Goal: Register for event/course: Sign up to attend an event or enroll in a course

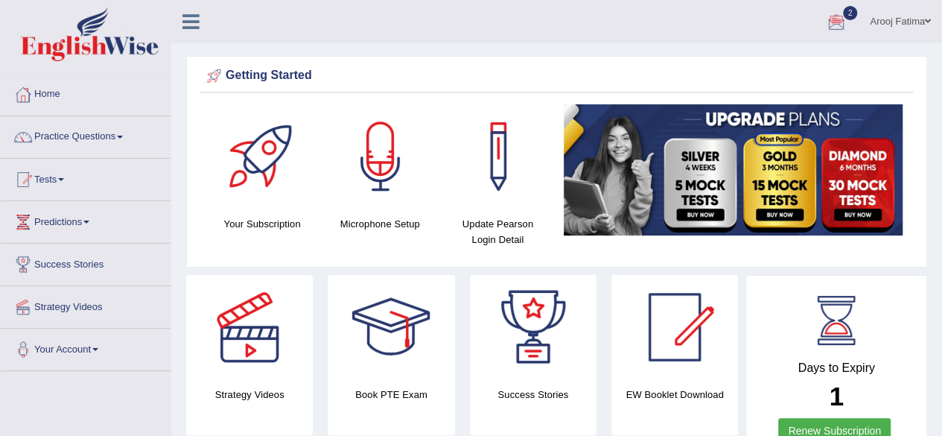
click at [846, 14] on span "2" at bounding box center [850, 13] width 15 height 14
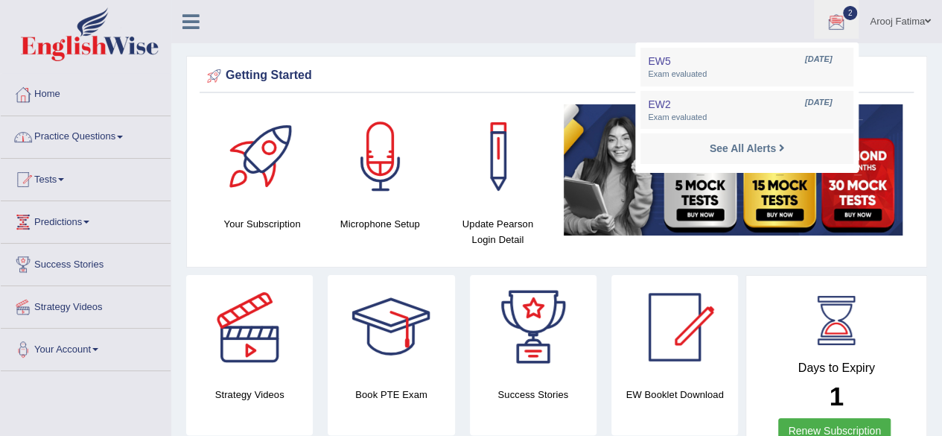
click at [97, 130] on link "Practice Questions" at bounding box center [86, 134] width 170 height 37
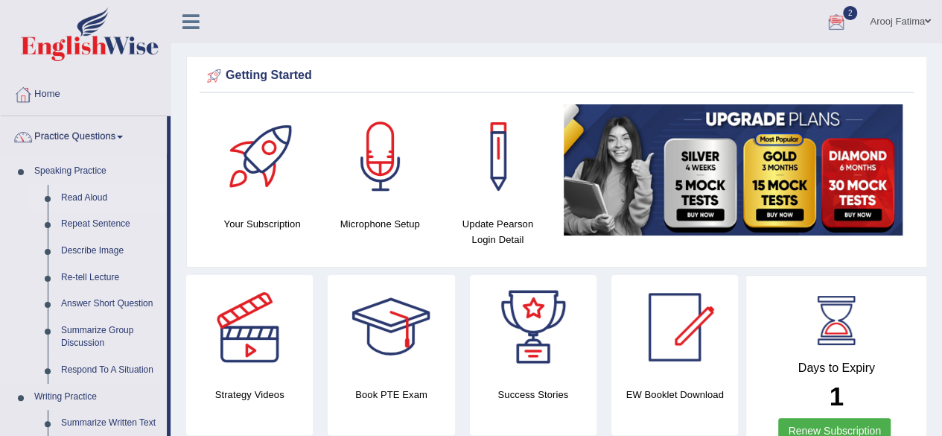
click at [81, 200] on link "Read Aloud" at bounding box center [110, 198] width 112 height 27
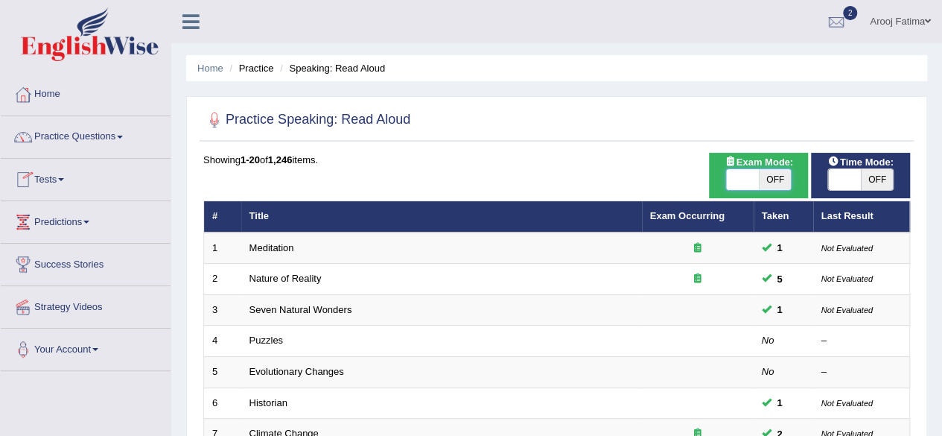
click at [744, 174] on span at bounding box center [742, 179] width 33 height 21
checkbox input "true"
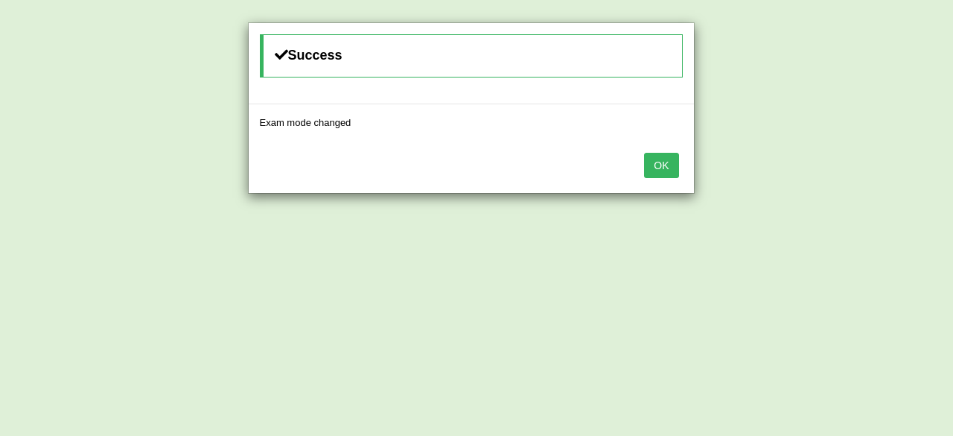
click at [661, 163] on button "OK" at bounding box center [661, 165] width 34 height 25
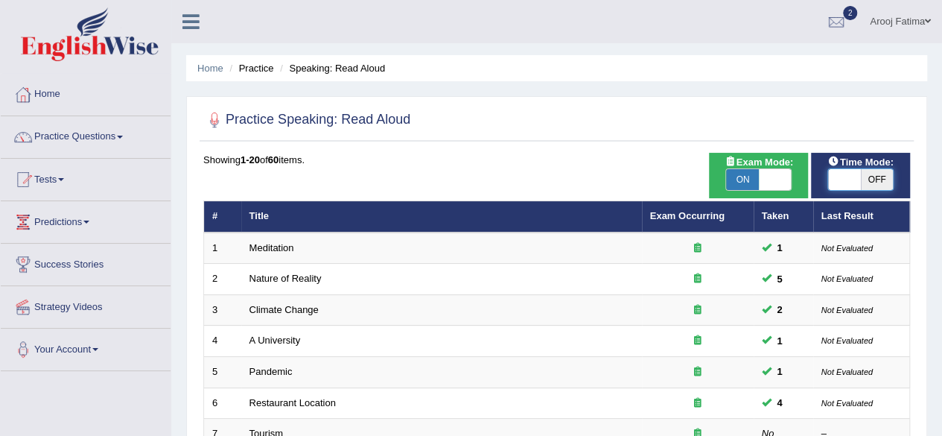
click at [842, 175] on span at bounding box center [844, 179] width 33 height 21
checkbox input "true"
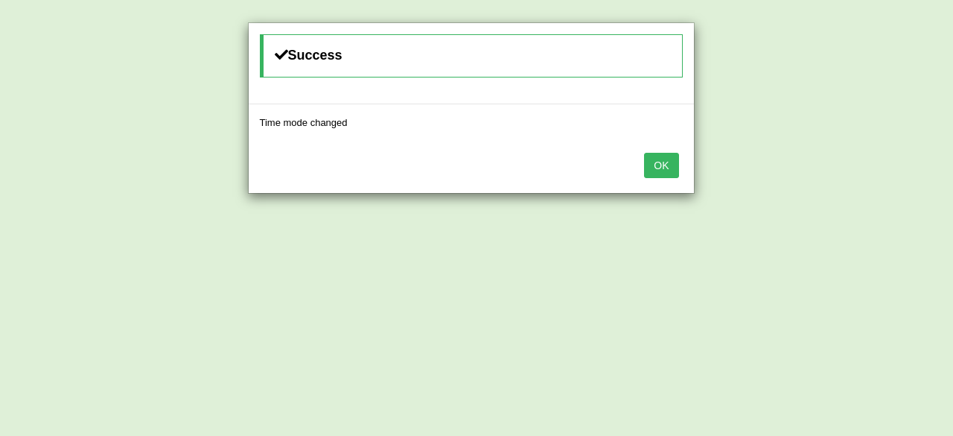
click at [662, 159] on button "OK" at bounding box center [661, 165] width 34 height 25
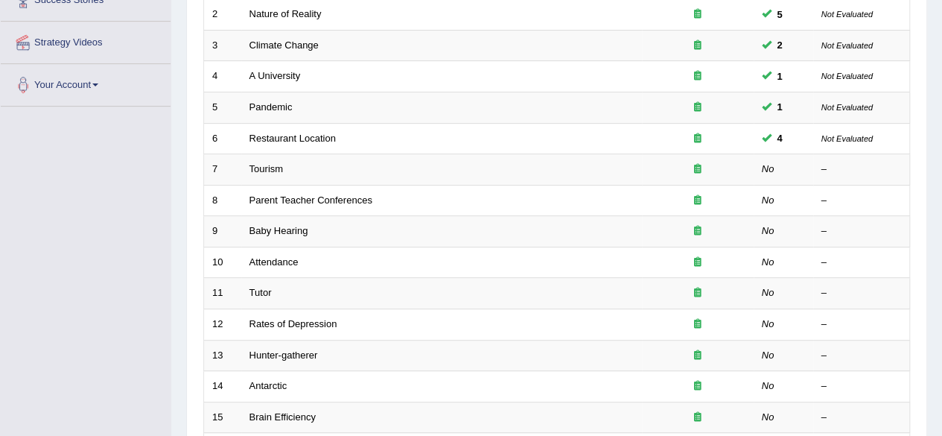
scroll to position [269, 0]
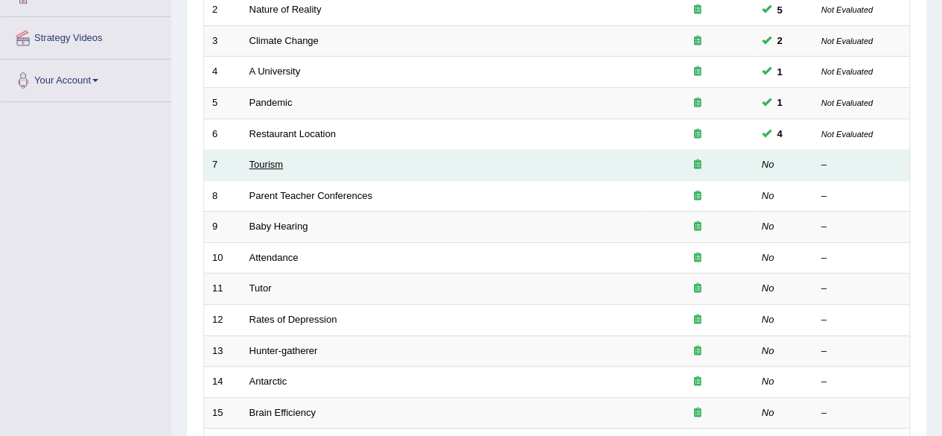
click at [262, 160] on link "Tourism" at bounding box center [267, 164] width 34 height 11
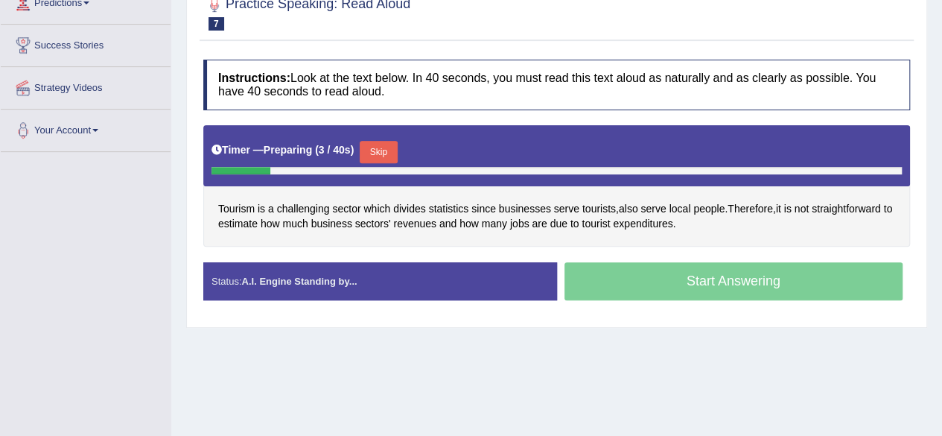
scroll to position [221, 0]
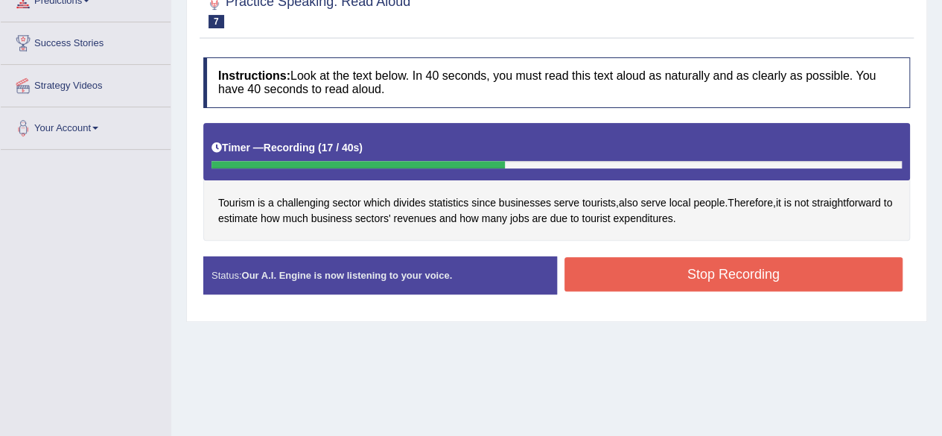
click at [749, 270] on button "Stop Recording" at bounding box center [734, 274] width 339 height 34
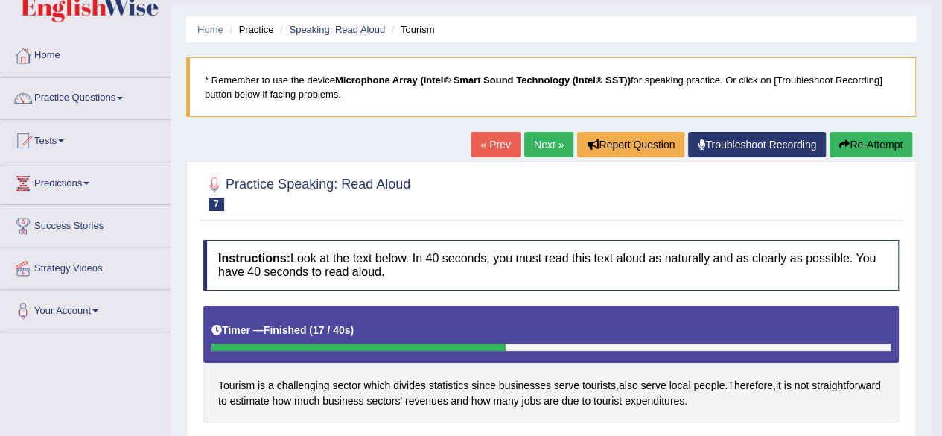
scroll to position [0, 0]
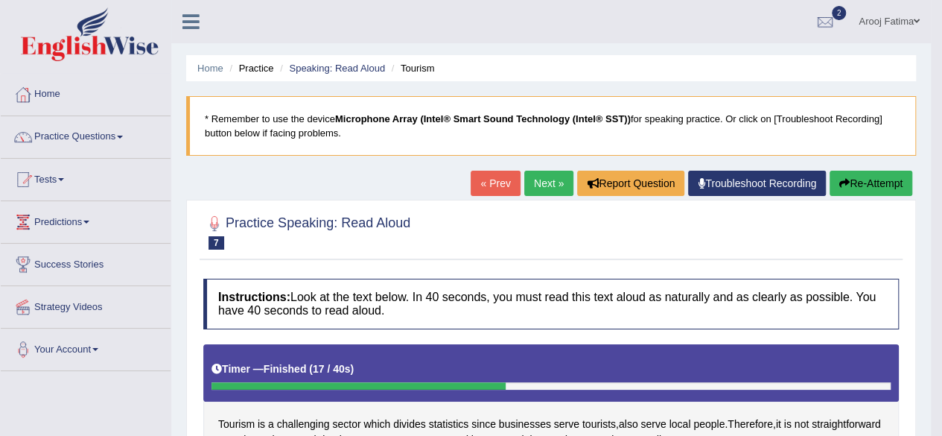
click at [549, 177] on link "Next »" at bounding box center [548, 183] width 49 height 25
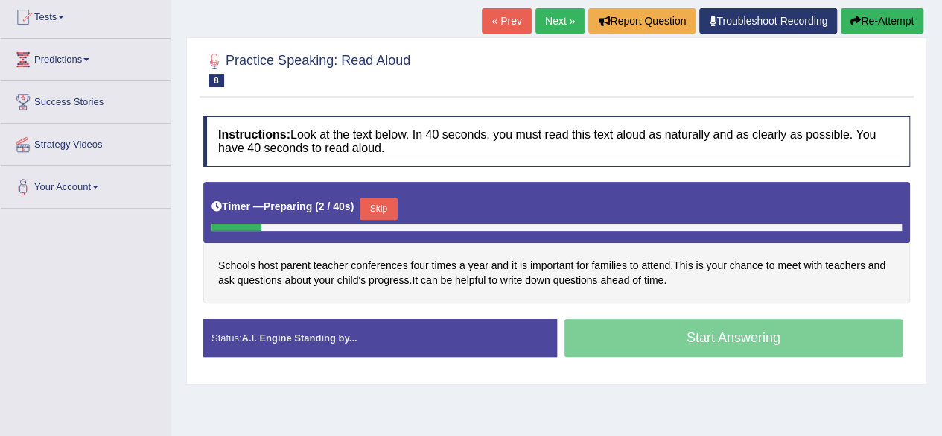
scroll to position [168, 0]
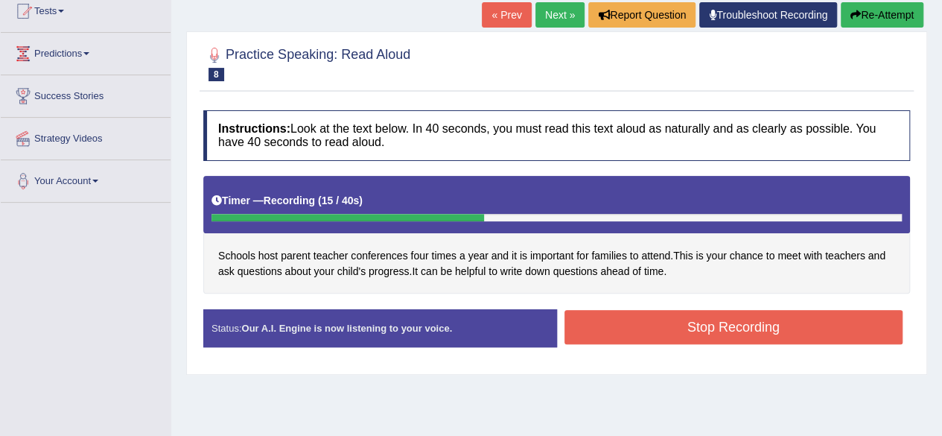
click at [719, 333] on button "Stop Recording" at bounding box center [734, 327] width 339 height 34
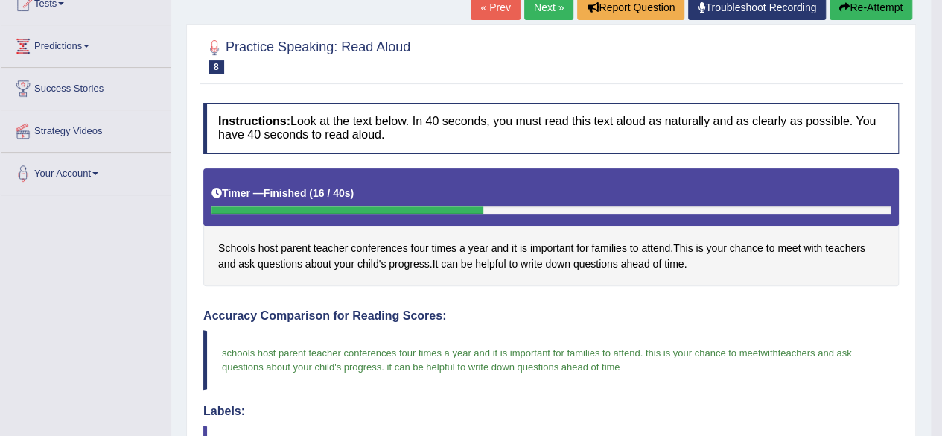
scroll to position [144, 0]
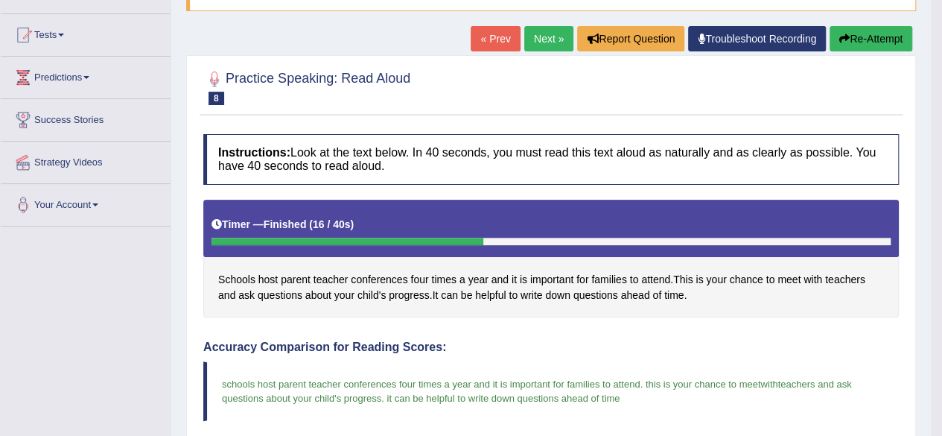
click at [542, 39] on link "Next »" at bounding box center [548, 38] width 49 height 25
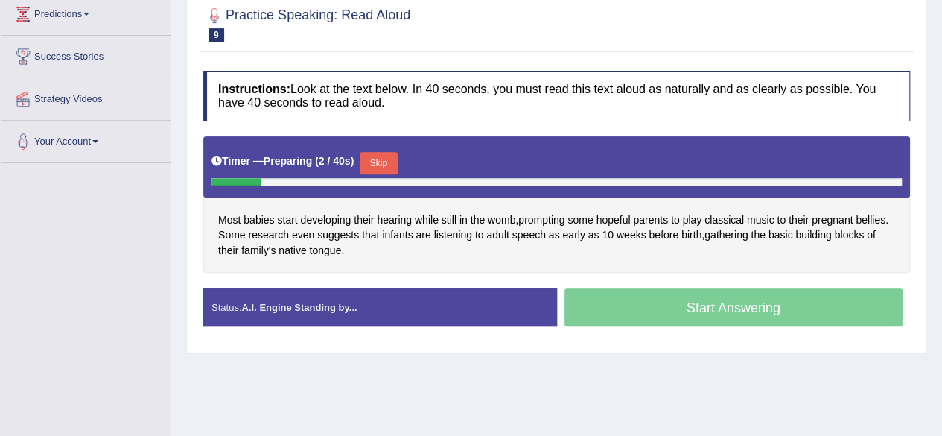
scroll to position [209, 0]
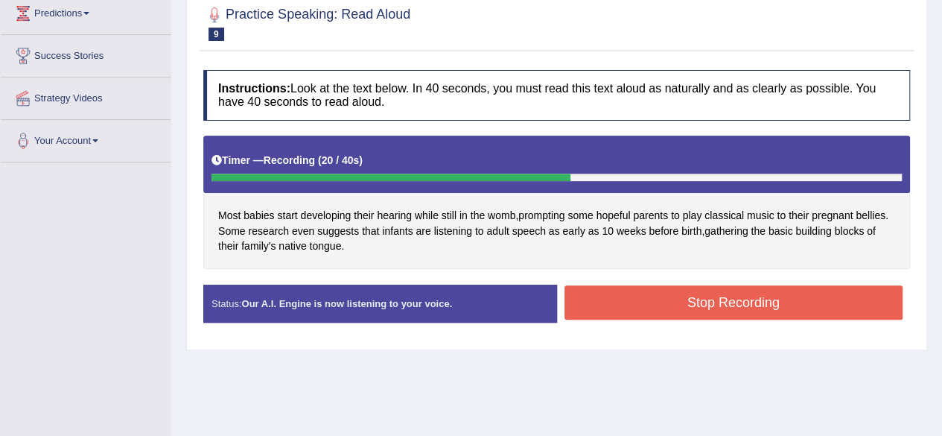
click at [708, 310] on button "Stop Recording" at bounding box center [734, 302] width 339 height 34
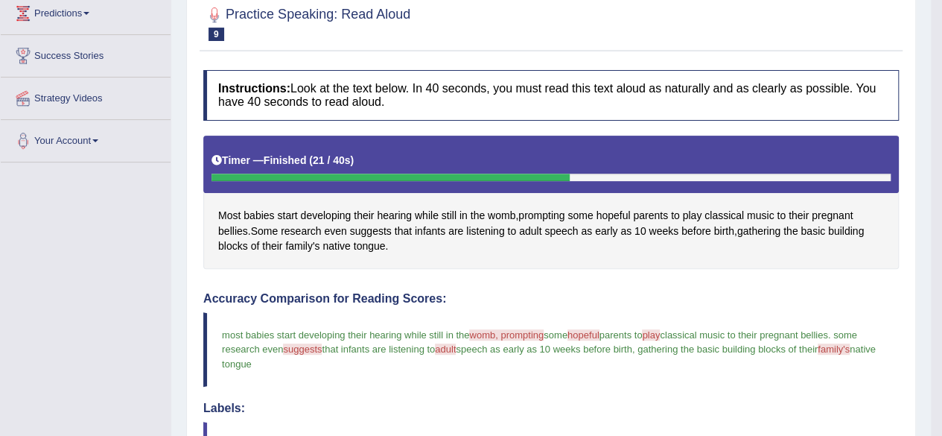
click at [521, 331] on span "womb, prompting" at bounding box center [506, 334] width 74 height 11
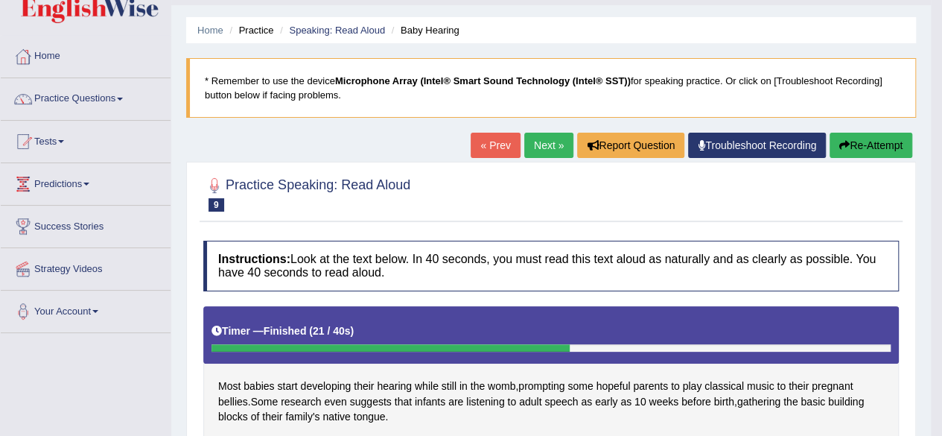
scroll to position [0, 0]
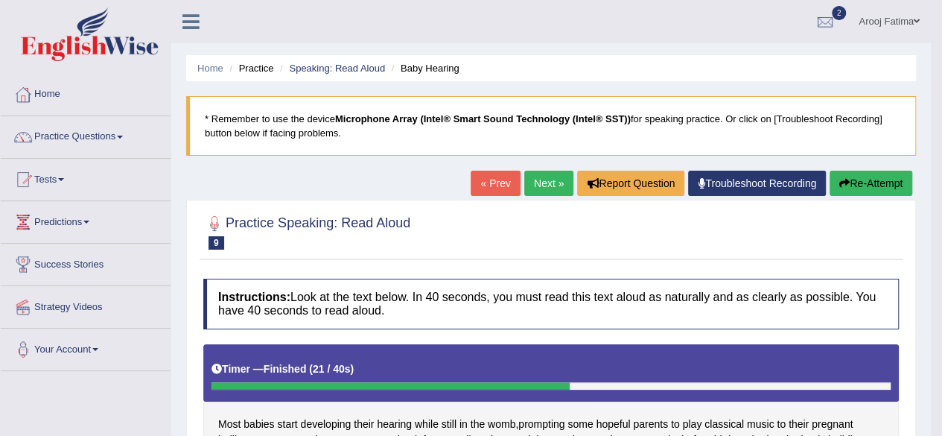
click at [540, 179] on link "Next »" at bounding box center [548, 183] width 49 height 25
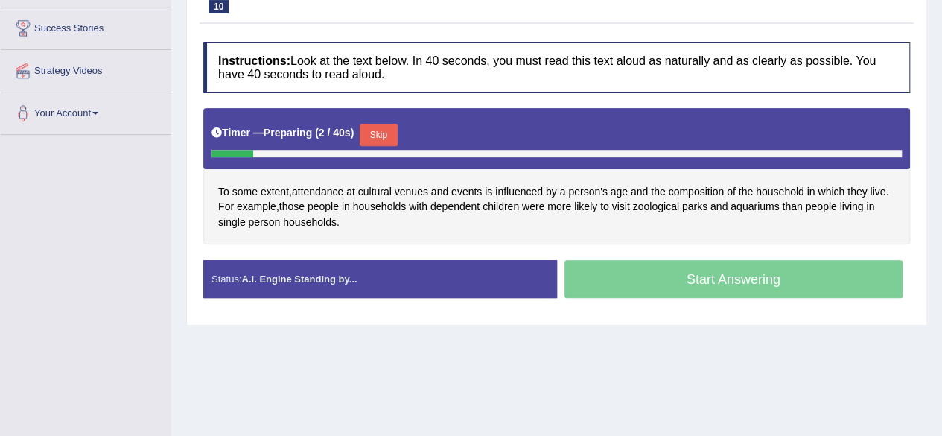
scroll to position [255, 0]
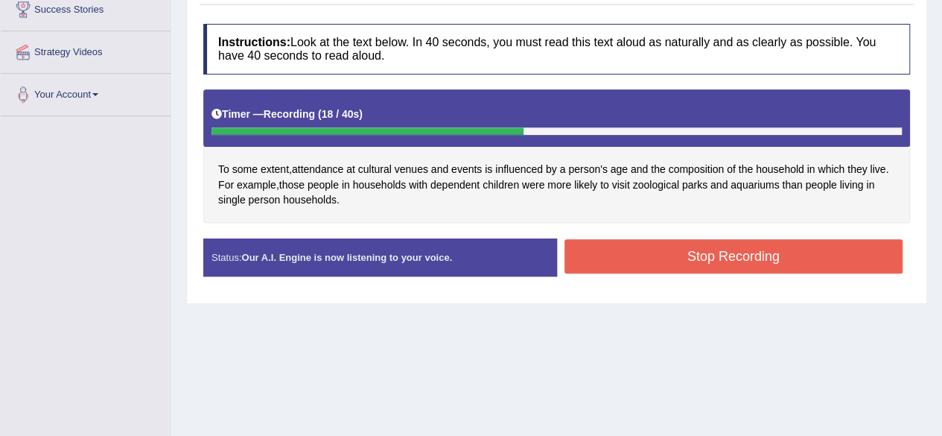
click at [730, 252] on button "Stop Recording" at bounding box center [734, 256] width 339 height 34
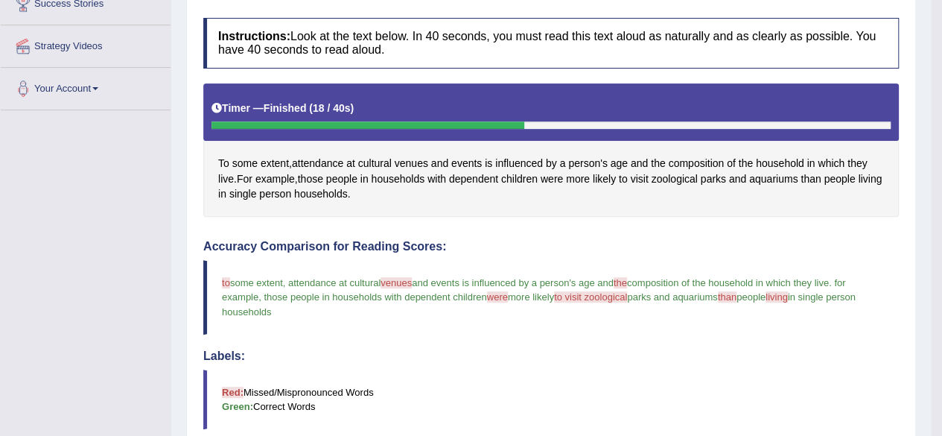
scroll to position [66, 0]
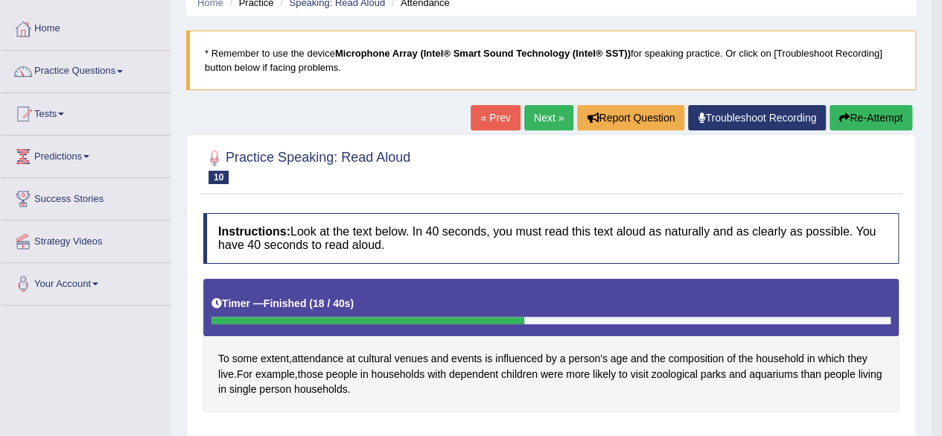
click at [550, 112] on link "Next »" at bounding box center [548, 117] width 49 height 25
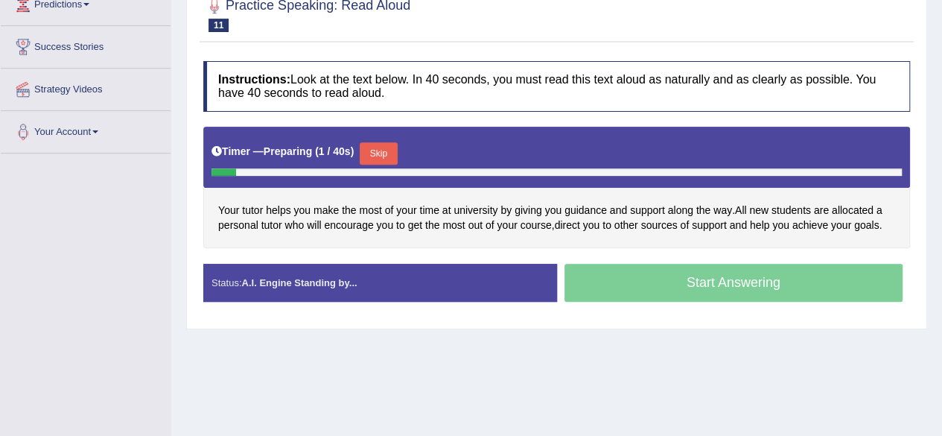
scroll to position [247, 0]
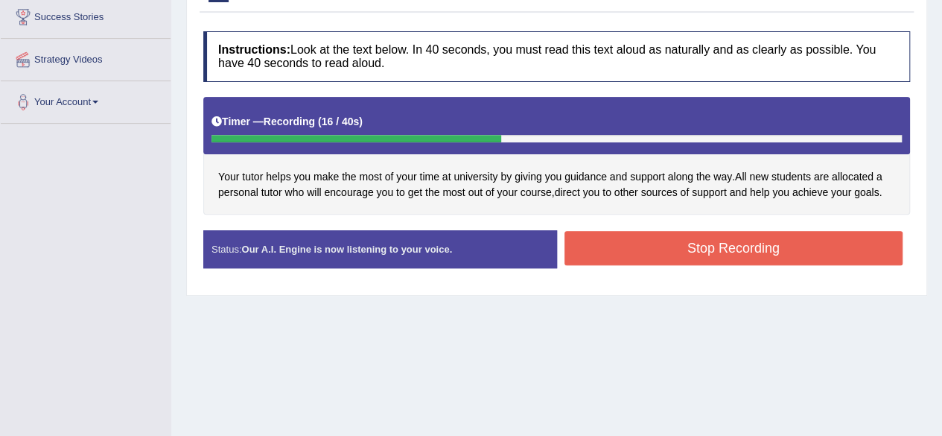
click at [697, 246] on button "Stop Recording" at bounding box center [734, 248] width 339 height 34
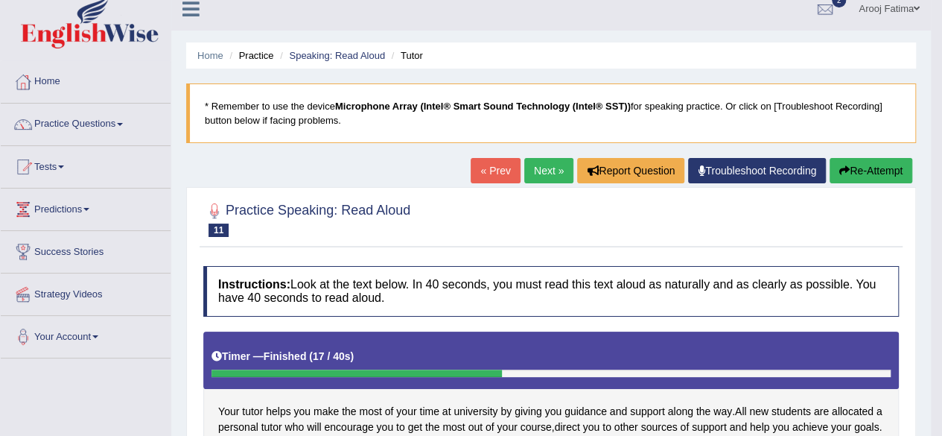
scroll to position [0, 0]
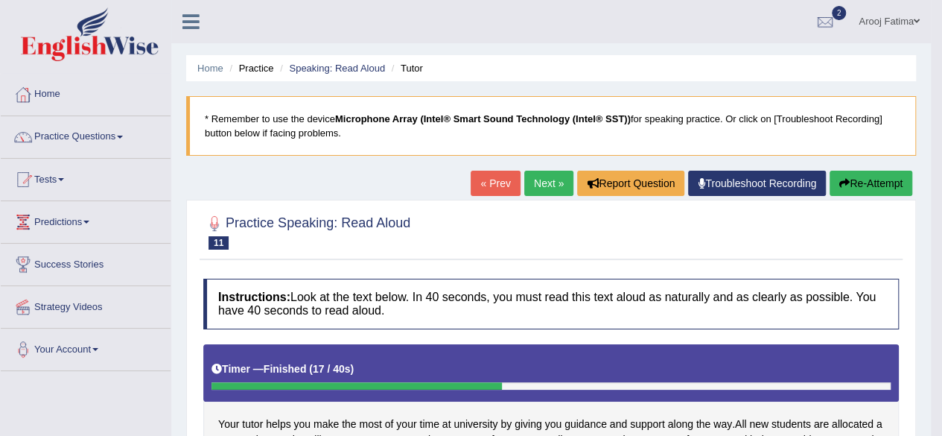
click at [528, 184] on link "Next »" at bounding box center [548, 183] width 49 height 25
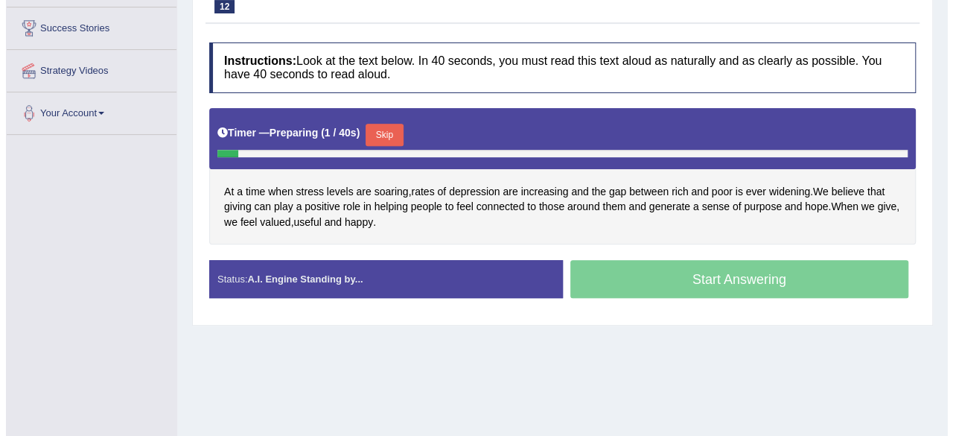
scroll to position [265, 0]
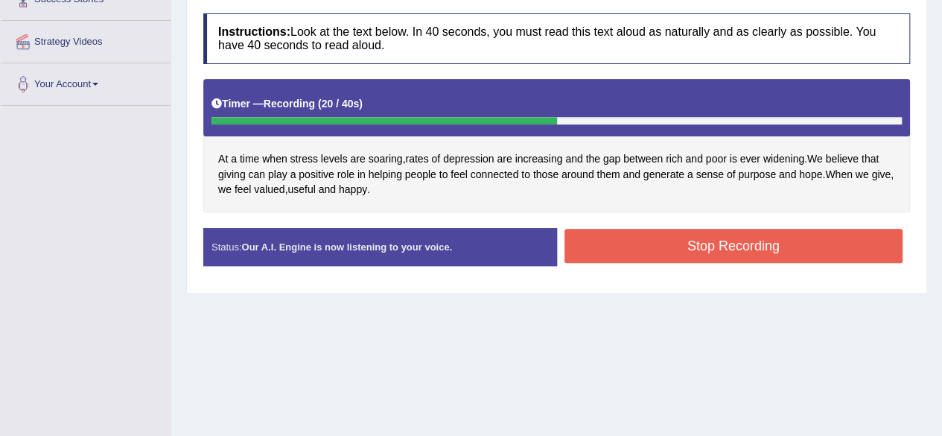
click at [773, 234] on button "Stop Recording" at bounding box center [734, 246] width 339 height 34
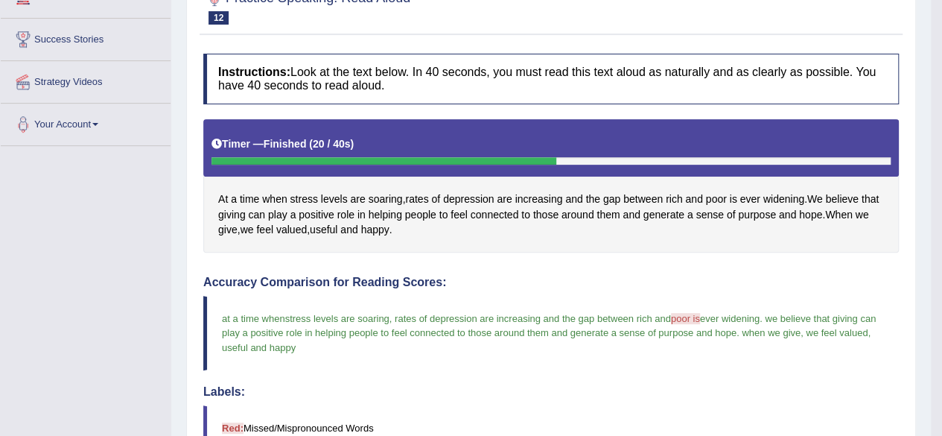
scroll to position [0, 0]
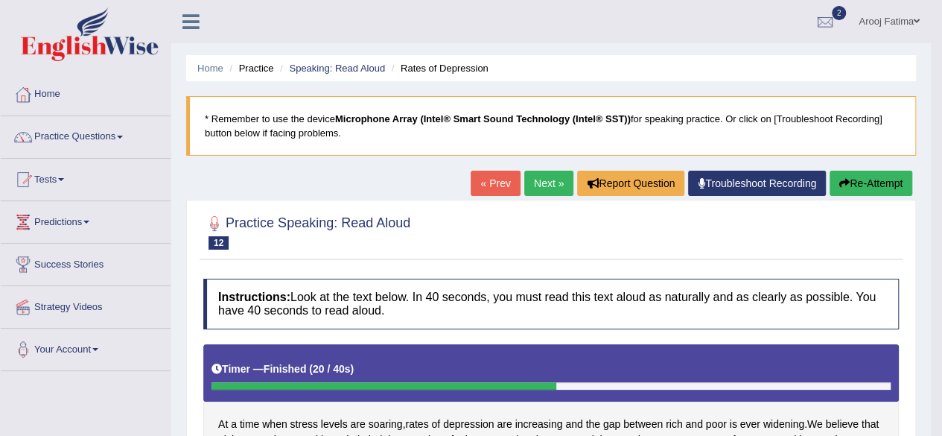
click at [550, 194] on link "Next »" at bounding box center [548, 183] width 49 height 25
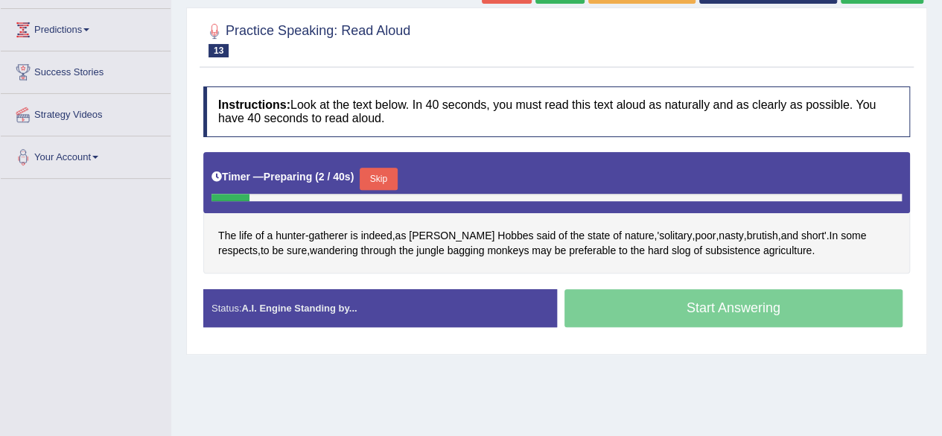
scroll to position [205, 0]
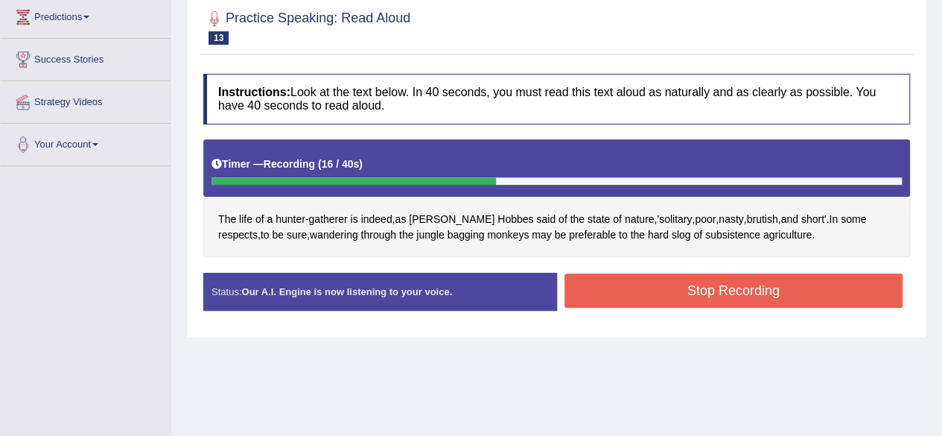
click at [682, 279] on button "Stop Recording" at bounding box center [734, 290] width 339 height 34
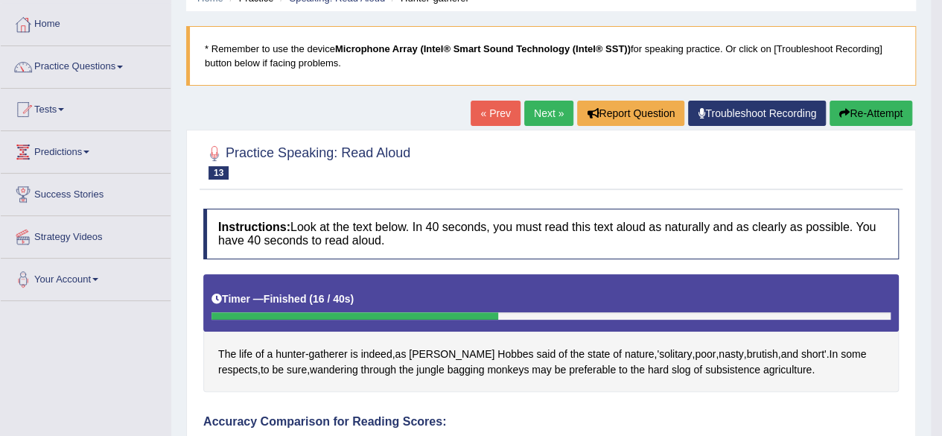
scroll to position [0, 0]
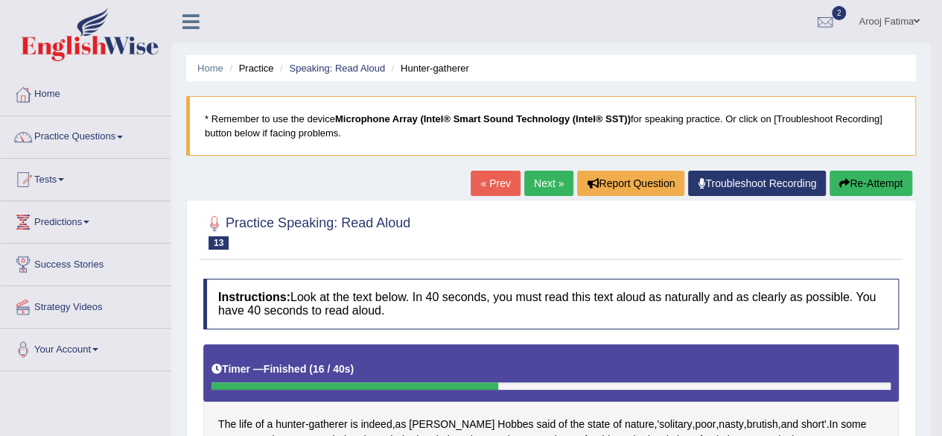
click at [844, 187] on icon "button" at bounding box center [844, 183] width 10 height 10
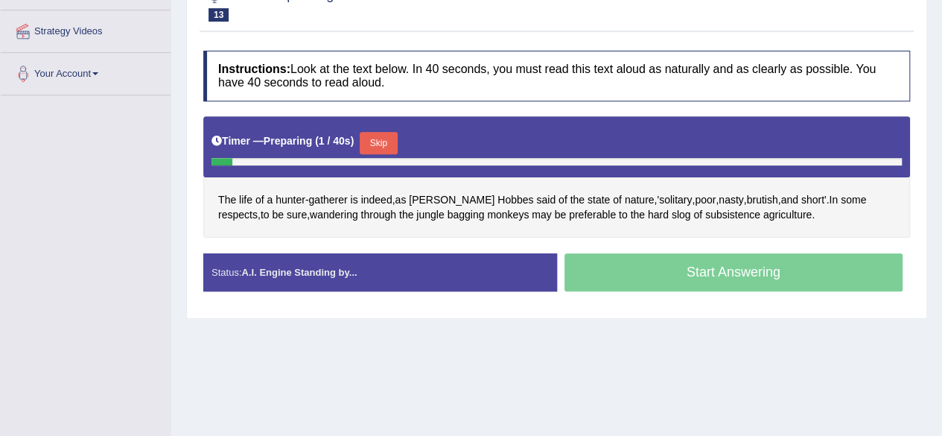
scroll to position [311, 0]
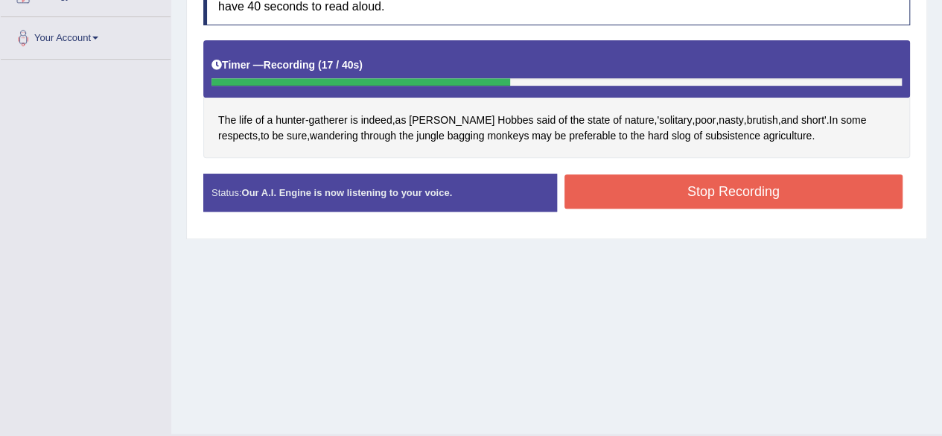
click at [754, 189] on button "Stop Recording" at bounding box center [734, 191] width 339 height 34
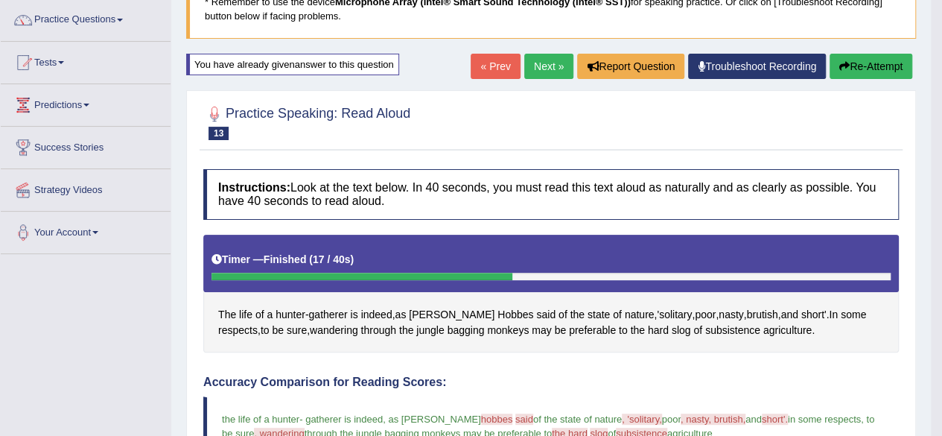
scroll to position [9, 0]
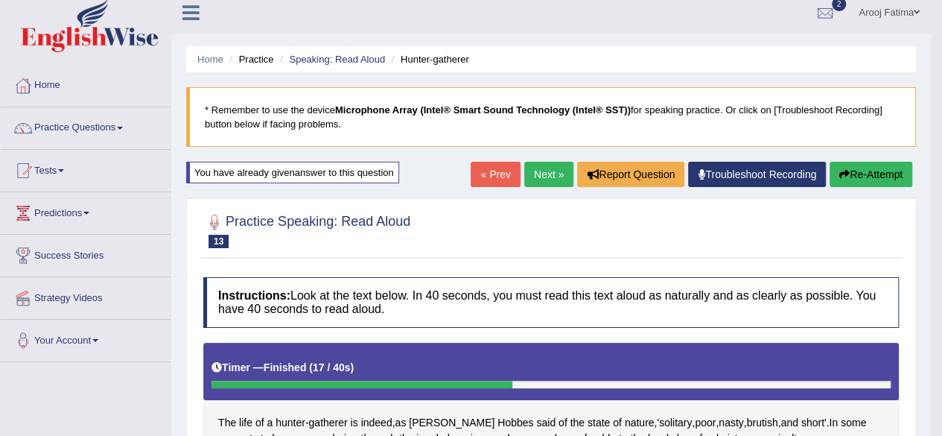
click at [540, 169] on link "Next »" at bounding box center [548, 174] width 49 height 25
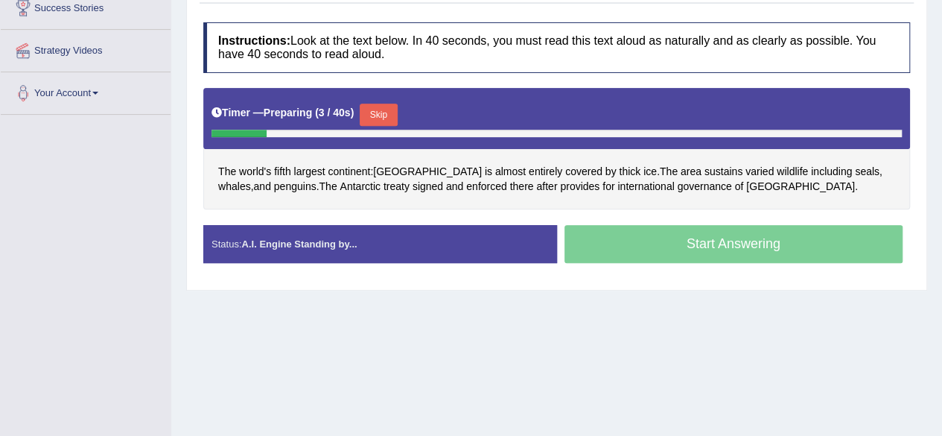
scroll to position [297, 0]
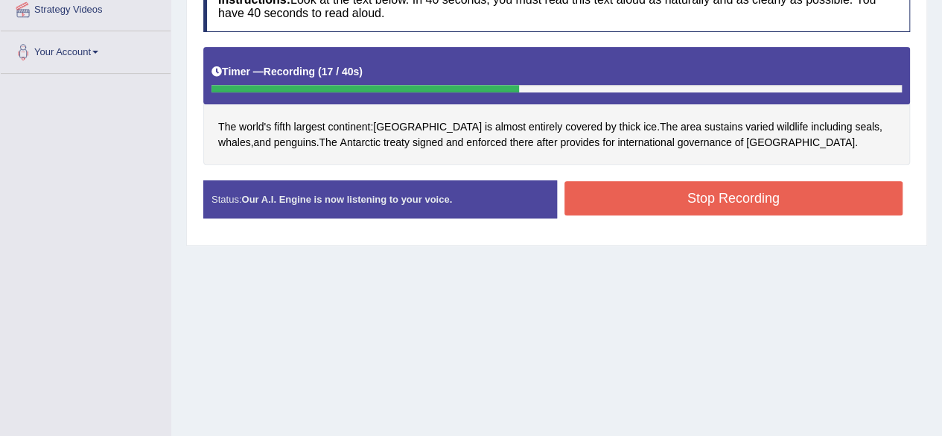
click at [761, 192] on button "Stop Recording" at bounding box center [734, 198] width 339 height 34
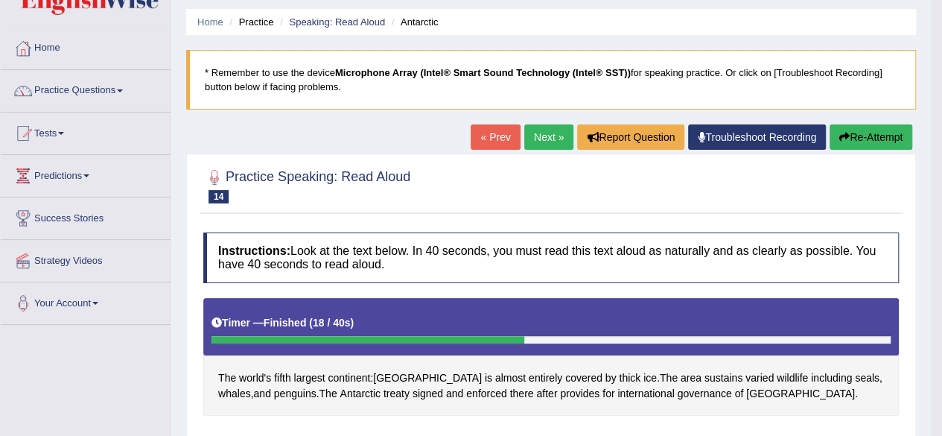
scroll to position [38, 0]
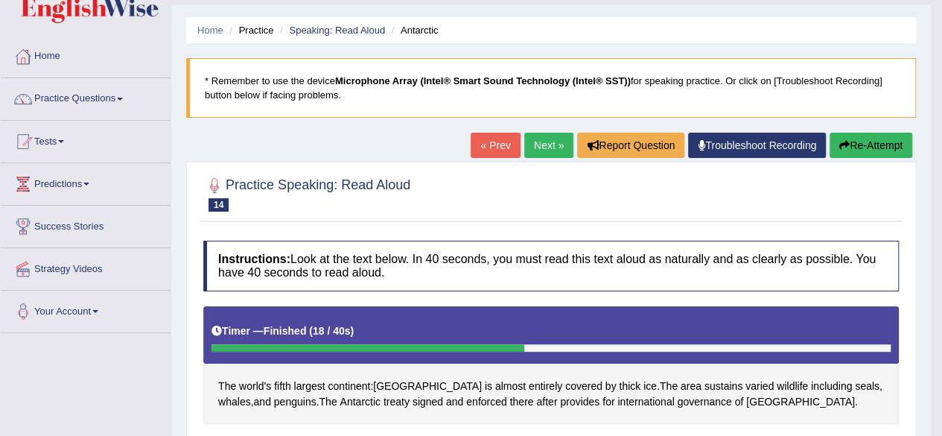
click at [845, 147] on icon "button" at bounding box center [844, 145] width 10 height 10
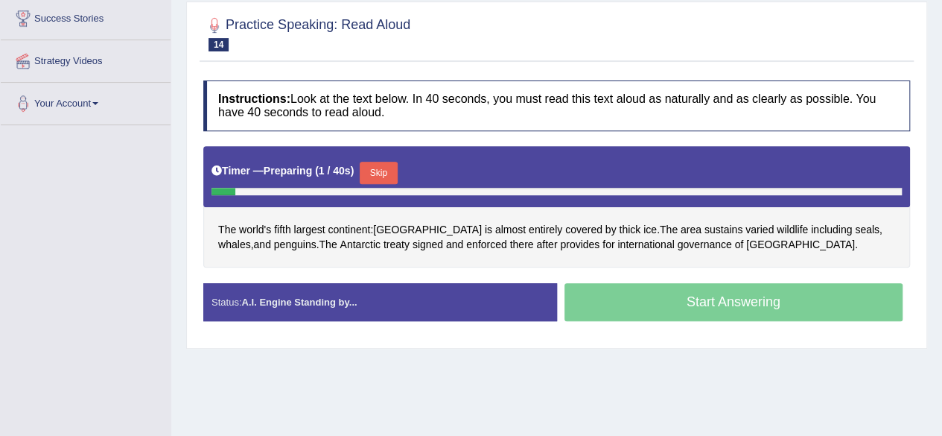
scroll to position [250, 0]
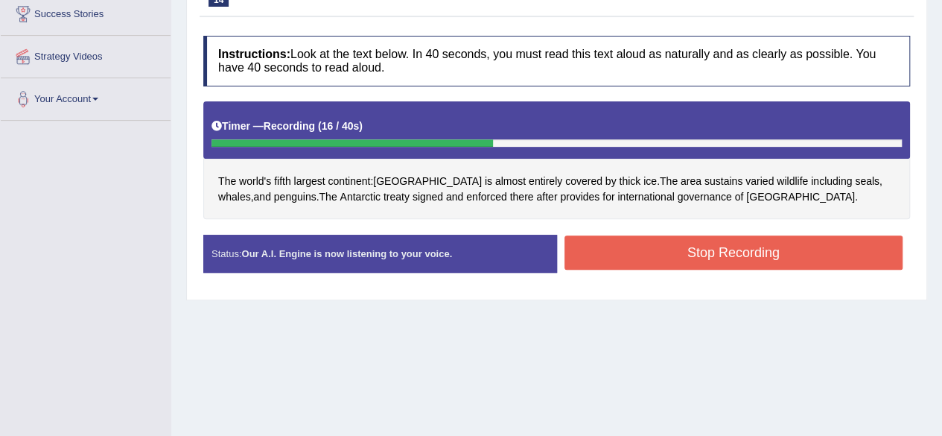
click at [797, 242] on button "Stop Recording" at bounding box center [734, 252] width 339 height 34
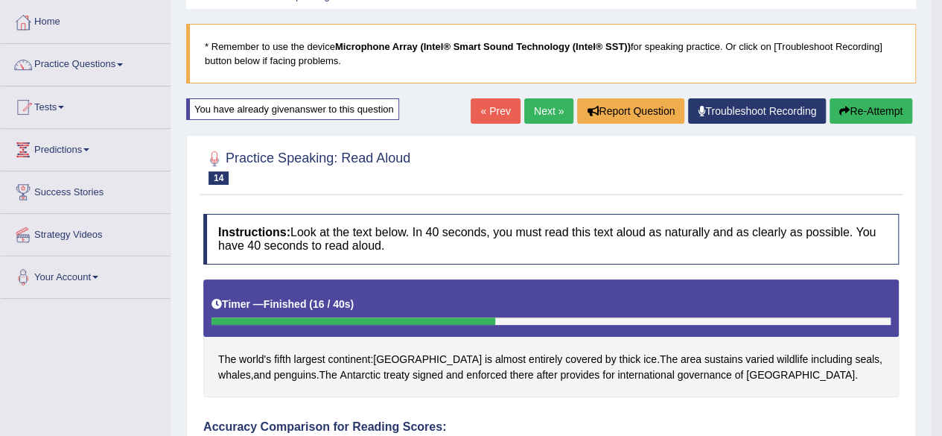
scroll to position [0, 0]
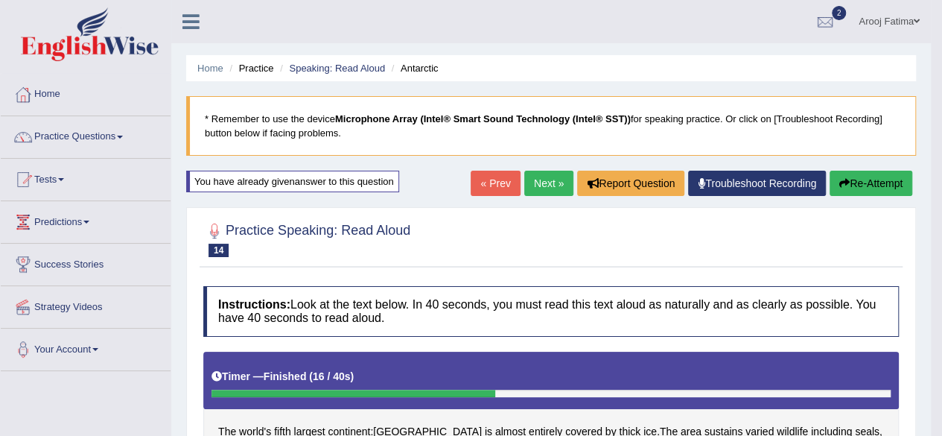
click at [542, 184] on link "Next »" at bounding box center [548, 183] width 49 height 25
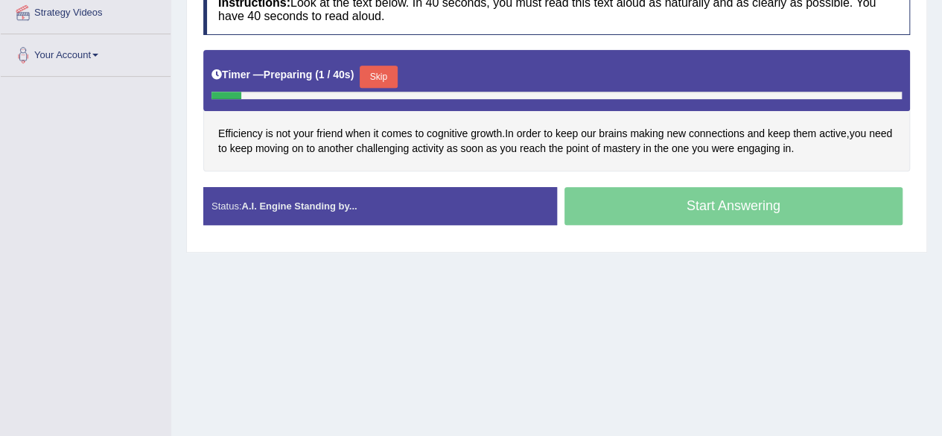
scroll to position [299, 0]
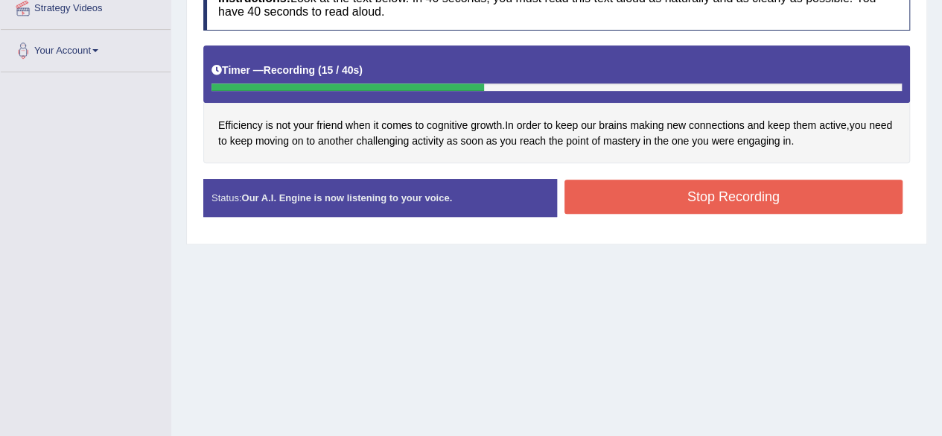
click at [747, 184] on button "Stop Recording" at bounding box center [734, 196] width 339 height 34
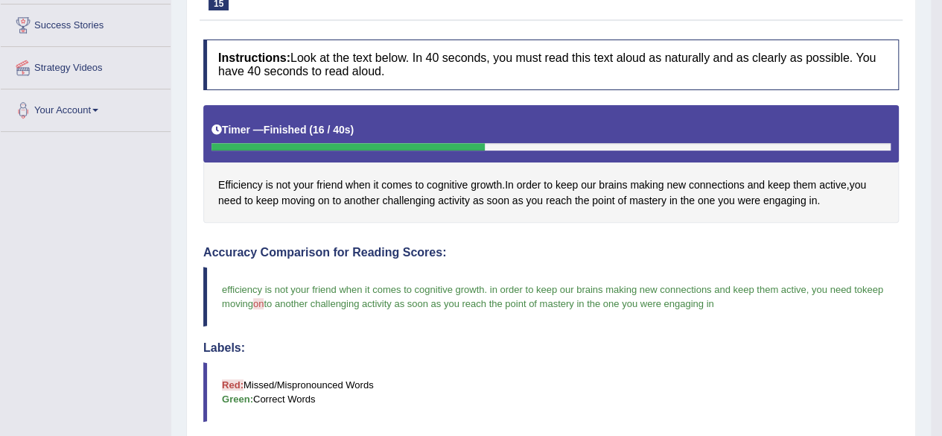
scroll to position [58, 0]
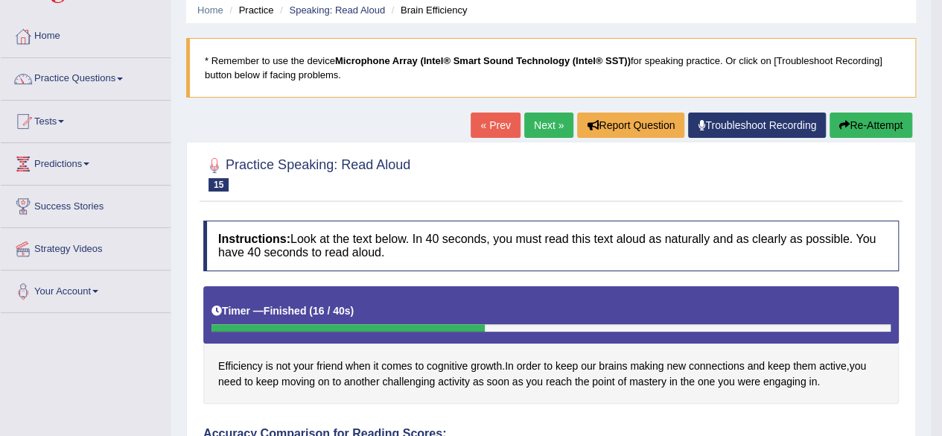
click at [545, 121] on link "Next »" at bounding box center [548, 124] width 49 height 25
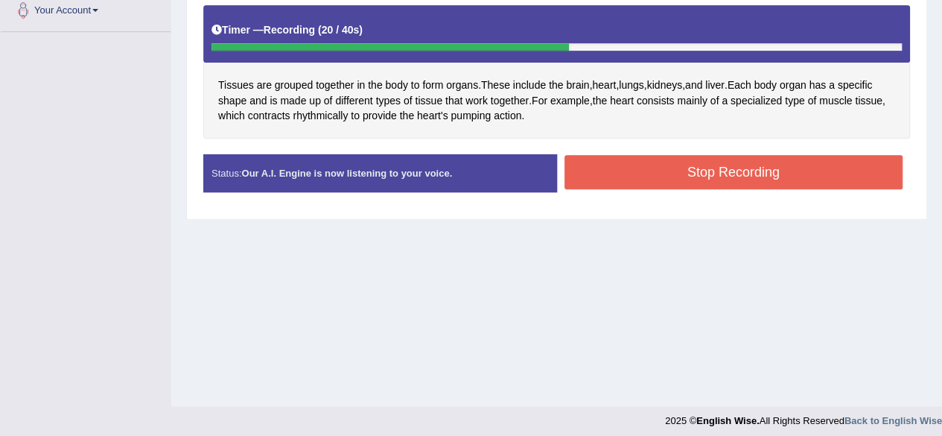
click at [746, 169] on button "Stop Recording" at bounding box center [734, 172] width 339 height 34
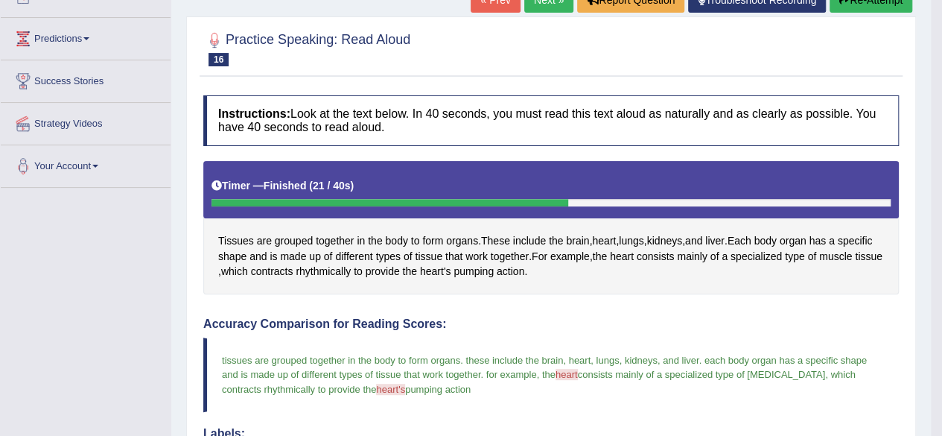
scroll to position [73, 0]
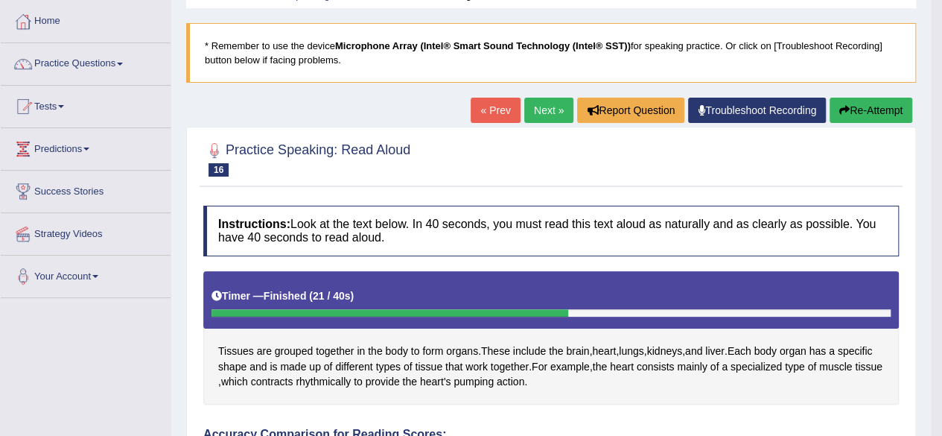
click at [532, 102] on link "Next »" at bounding box center [548, 110] width 49 height 25
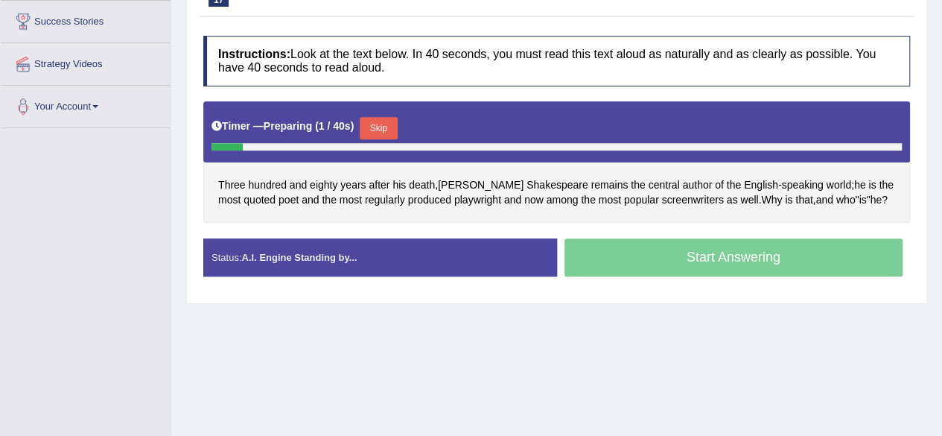
scroll to position [246, 0]
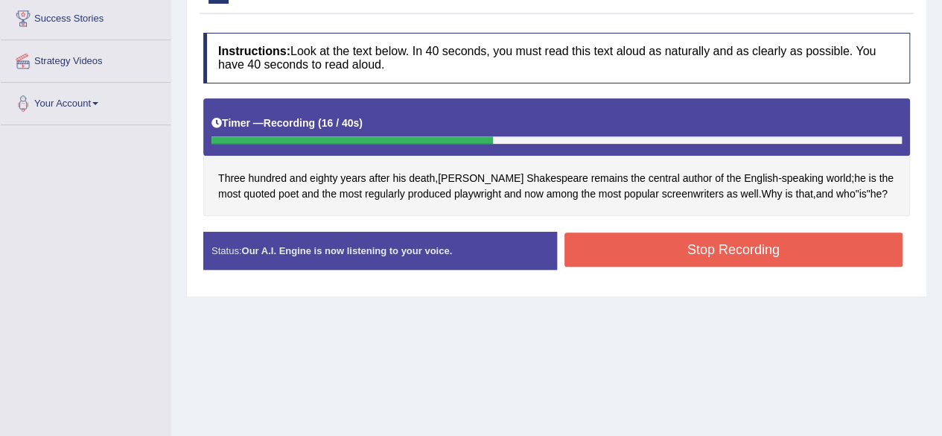
click at [712, 234] on button "Stop Recording" at bounding box center [734, 249] width 339 height 34
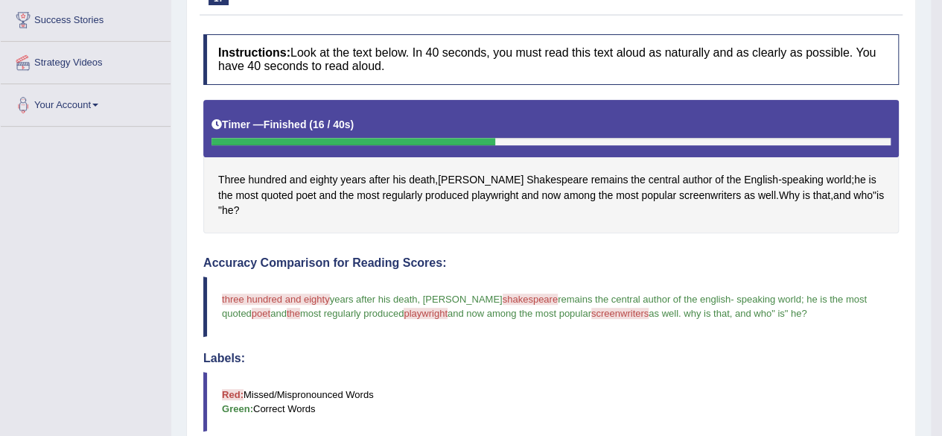
scroll to position [107, 0]
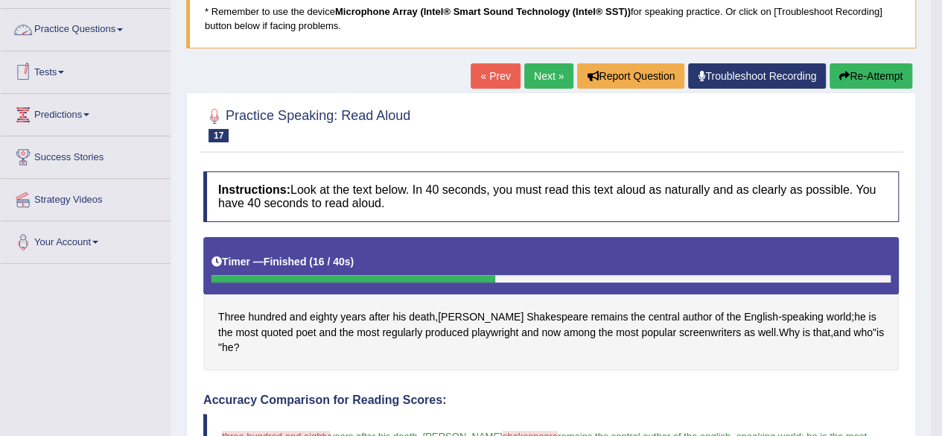
click at [118, 28] on link "Practice Questions" at bounding box center [86, 27] width 170 height 37
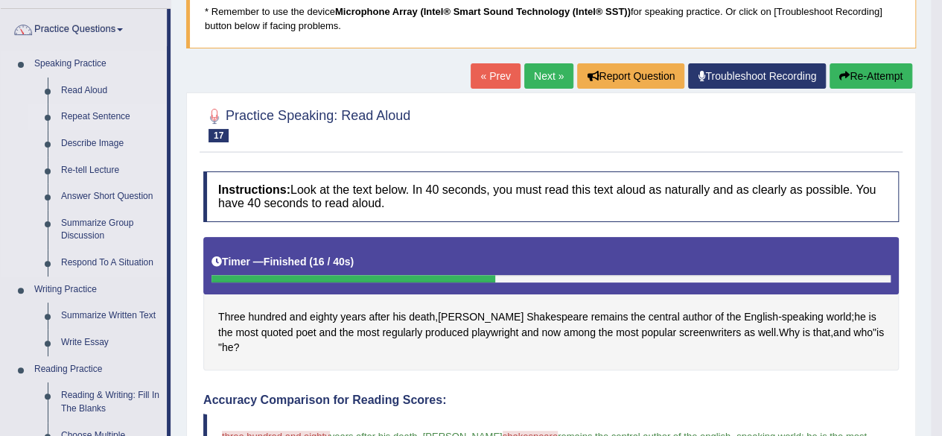
click at [87, 114] on link "Repeat Sentence" at bounding box center [110, 117] width 112 height 27
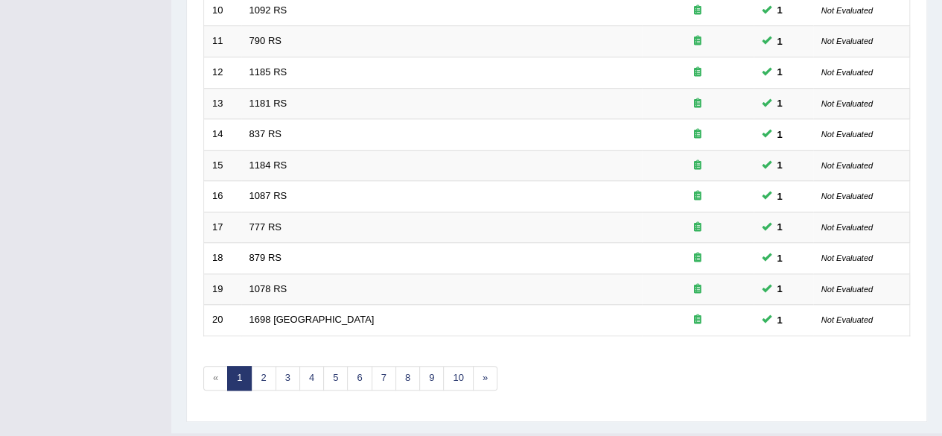
scroll to position [535, 0]
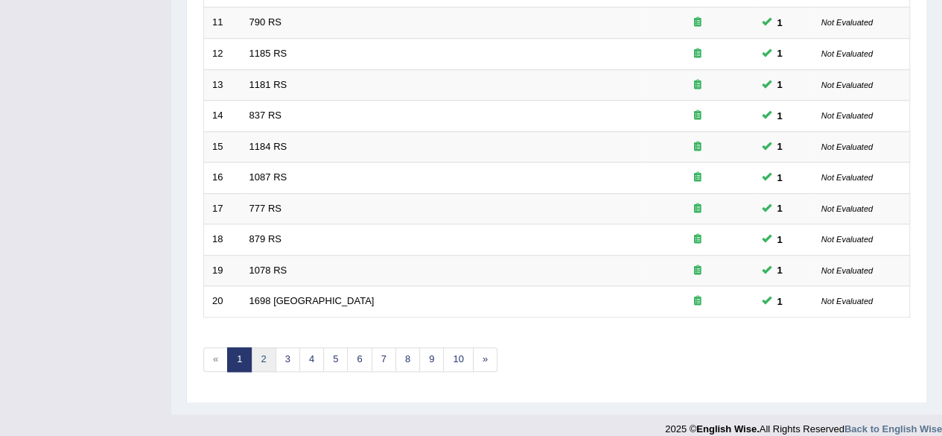
click at [271, 352] on link "2" at bounding box center [263, 359] width 25 height 25
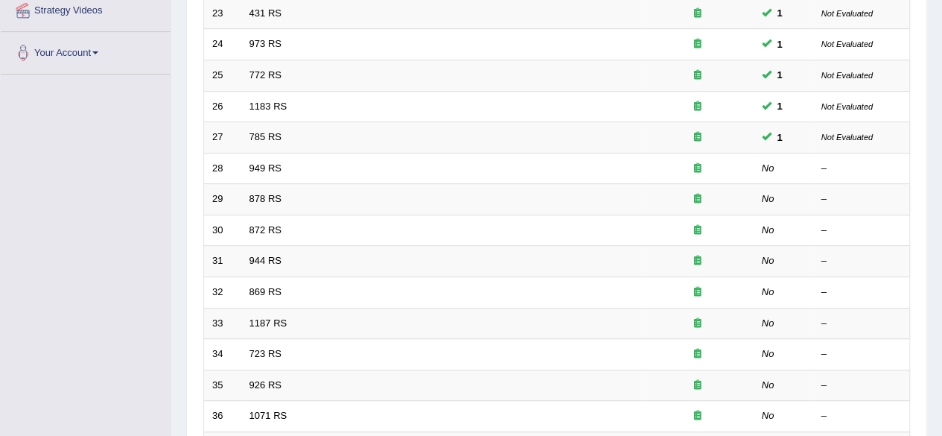
scroll to position [331, 0]
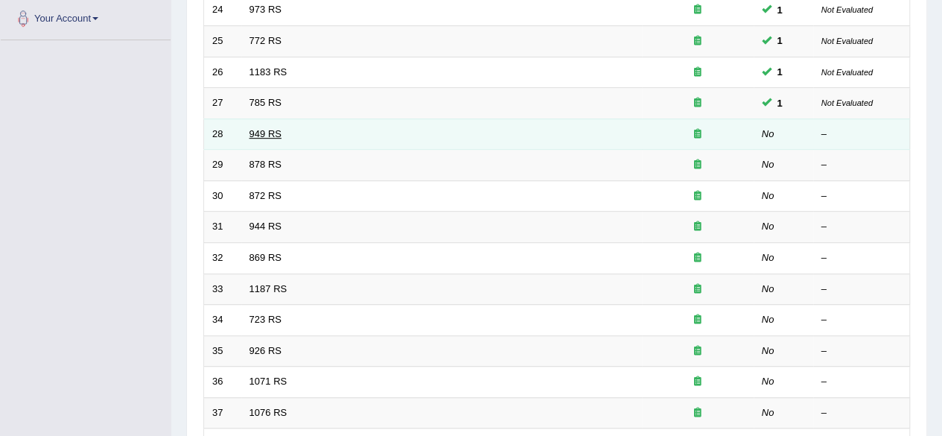
click at [270, 133] on link "949 RS" at bounding box center [266, 133] width 32 height 11
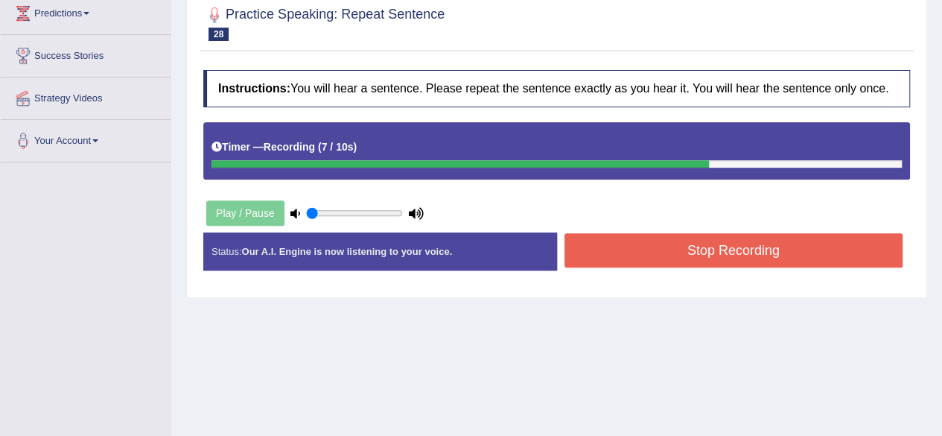
scroll to position [237, 0]
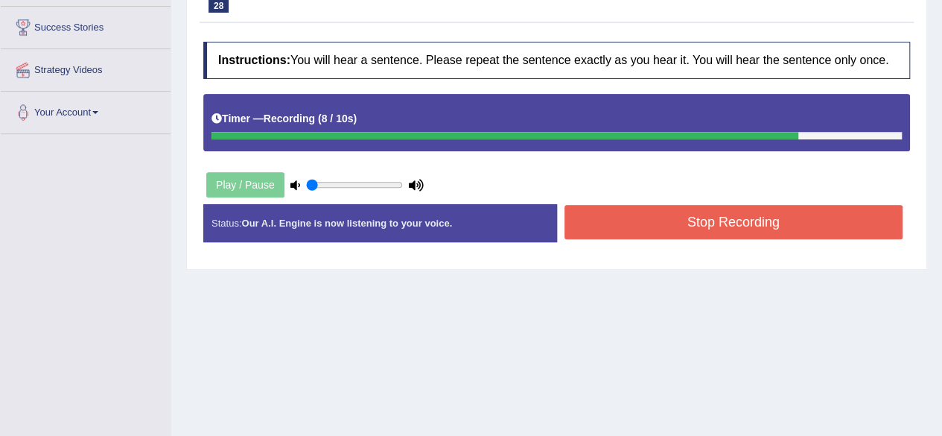
click at [737, 220] on button "Stop Recording" at bounding box center [734, 222] width 339 height 34
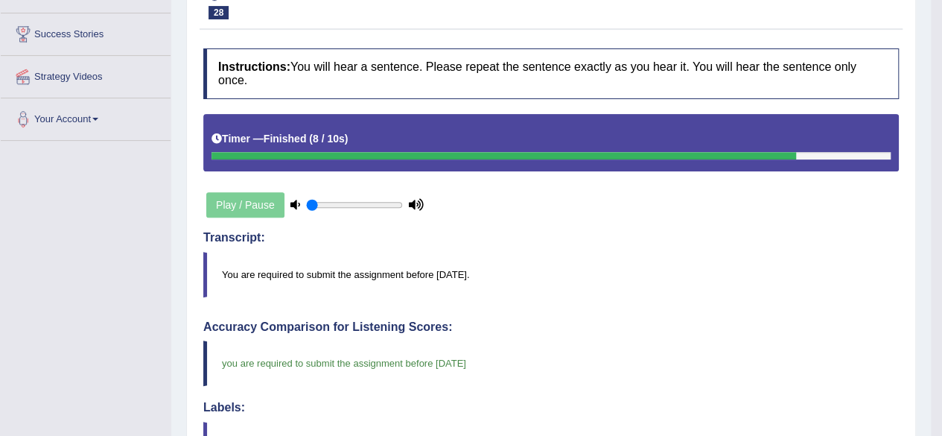
scroll to position [45, 0]
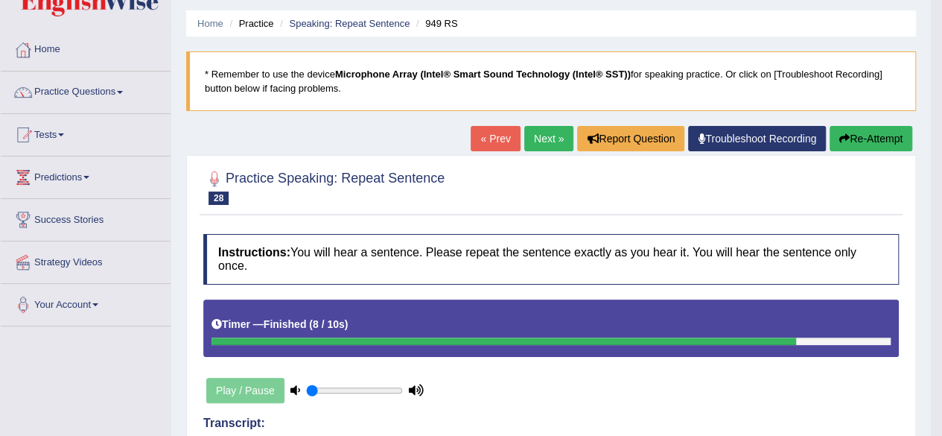
click at [541, 136] on link "Next »" at bounding box center [548, 138] width 49 height 25
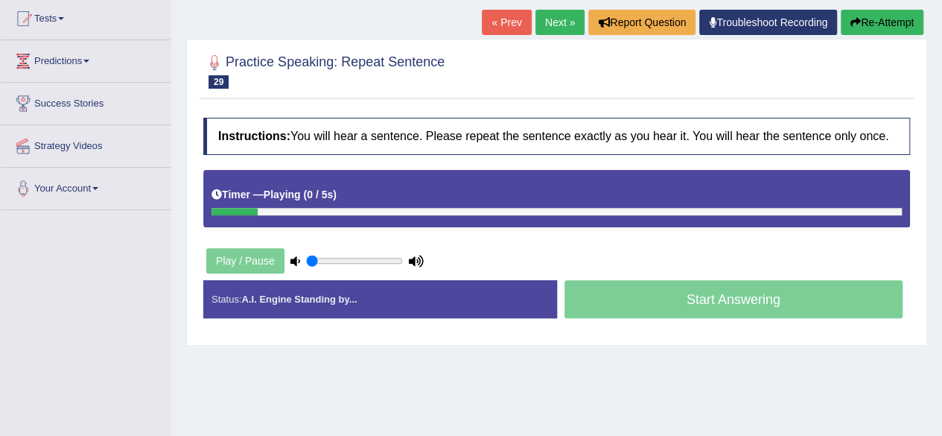
scroll to position [159, 0]
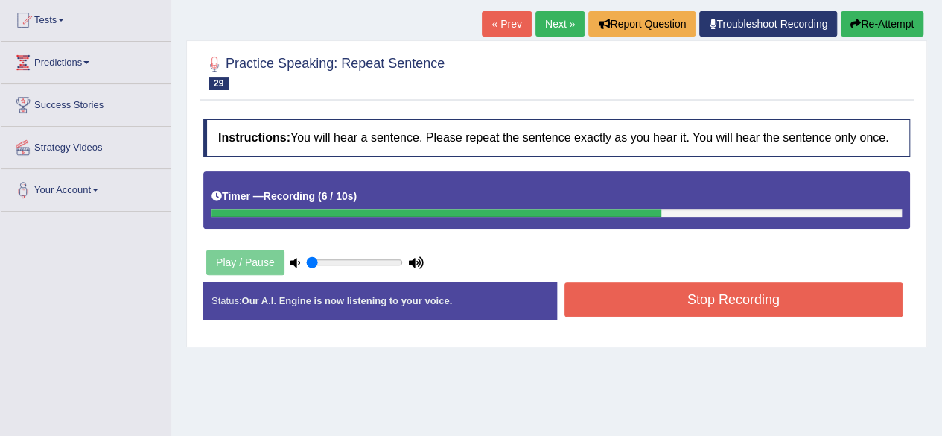
click at [717, 288] on button "Stop Recording" at bounding box center [734, 299] width 339 height 34
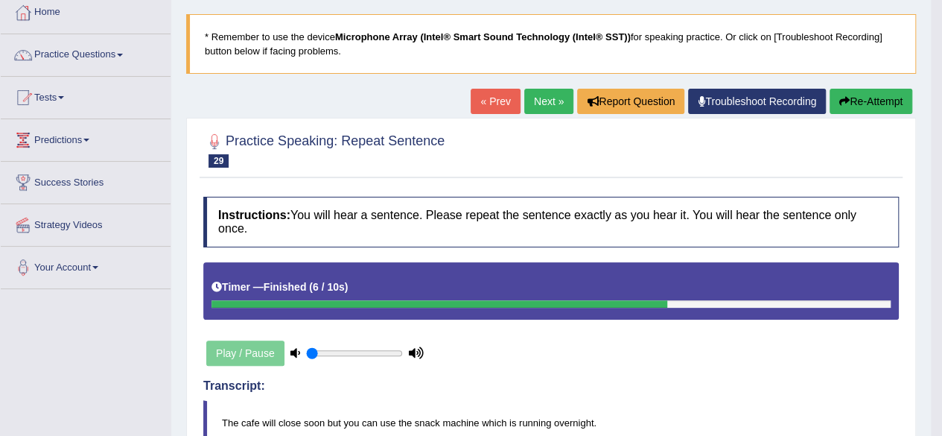
scroll to position [0, 0]
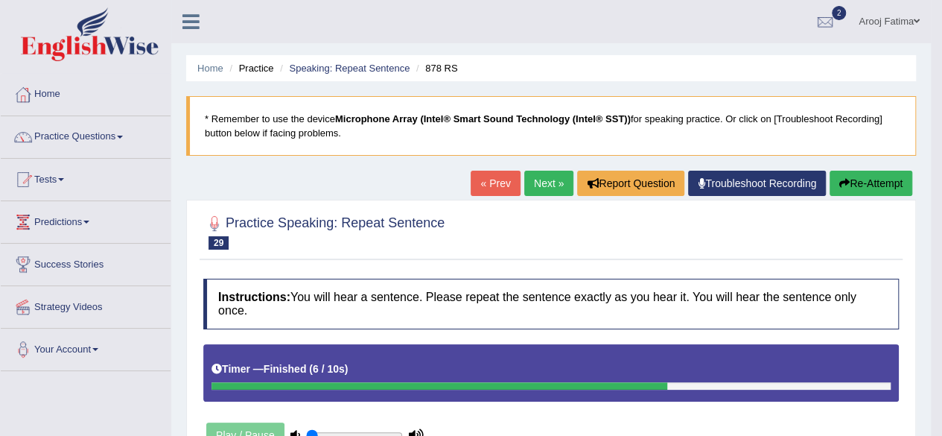
click at [541, 182] on link "Next »" at bounding box center [548, 183] width 49 height 25
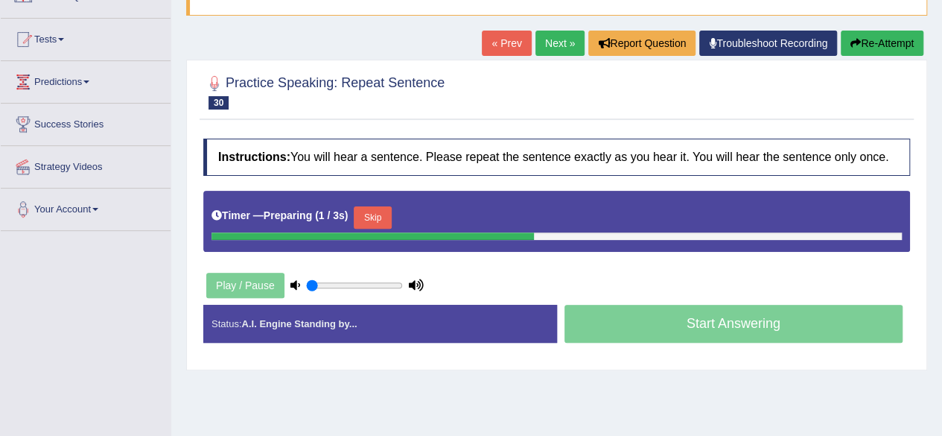
scroll to position [138, 0]
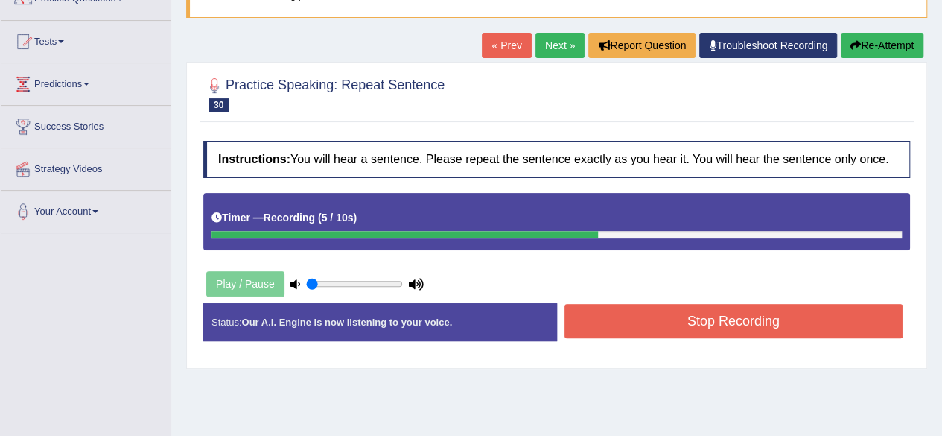
click at [733, 314] on button "Stop Recording" at bounding box center [734, 321] width 339 height 34
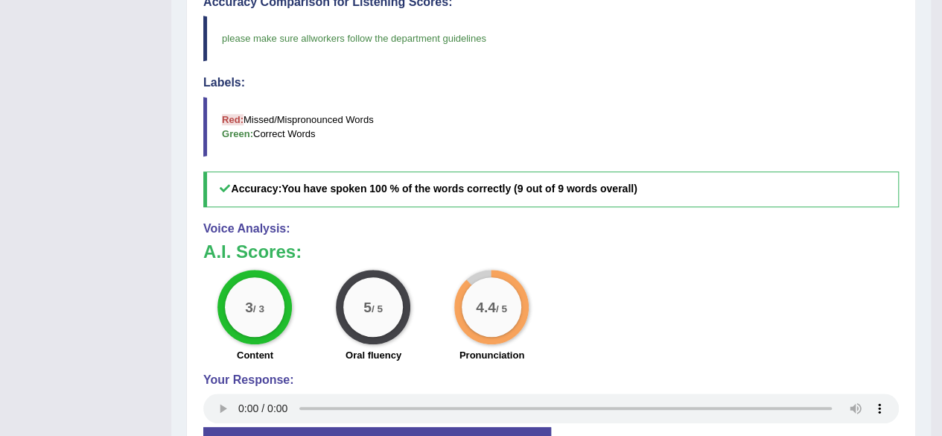
scroll to position [0, 0]
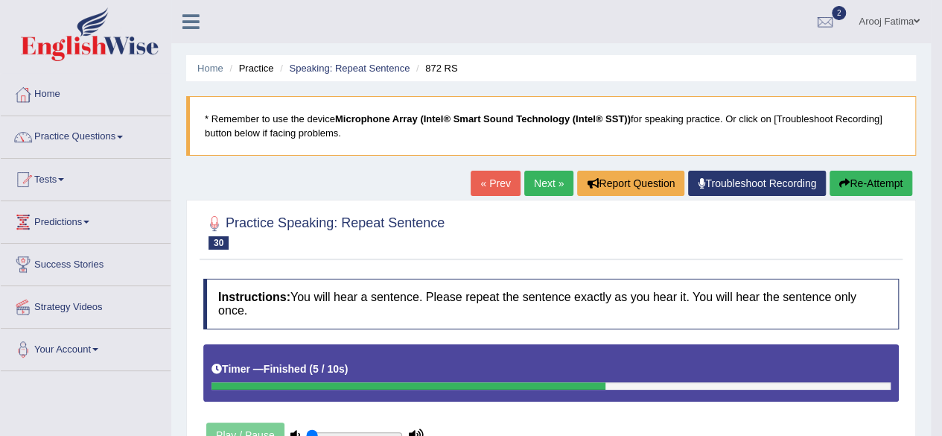
click at [529, 185] on link "Next »" at bounding box center [548, 183] width 49 height 25
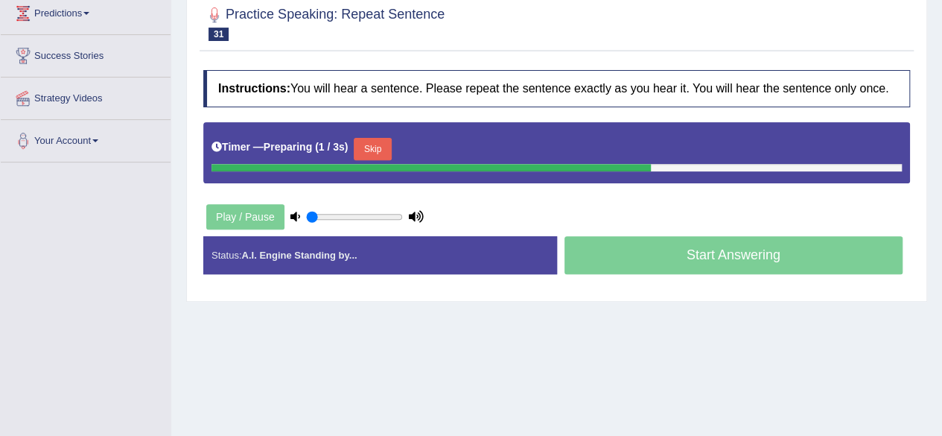
scroll to position [210, 0]
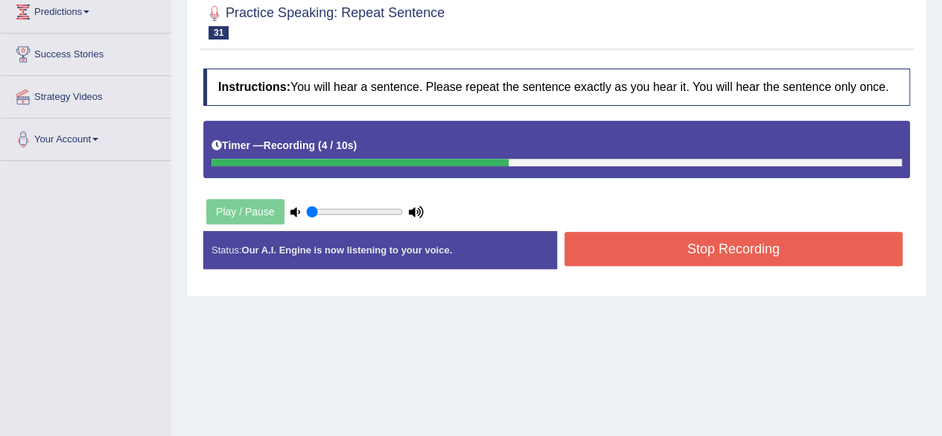
click at [780, 251] on button "Stop Recording" at bounding box center [734, 249] width 339 height 34
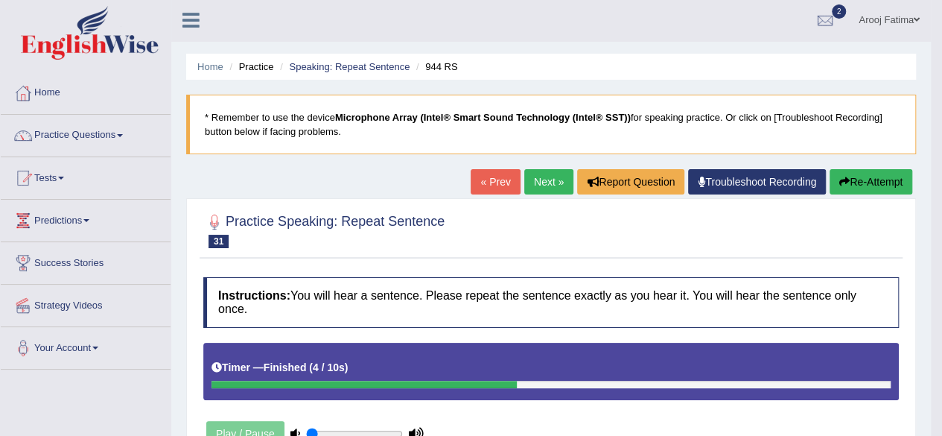
scroll to position [0, 0]
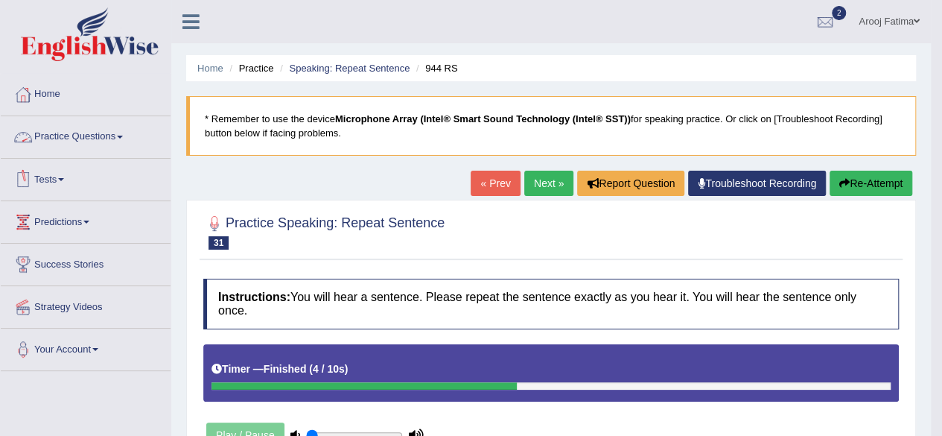
click at [104, 130] on link "Practice Questions" at bounding box center [86, 134] width 170 height 37
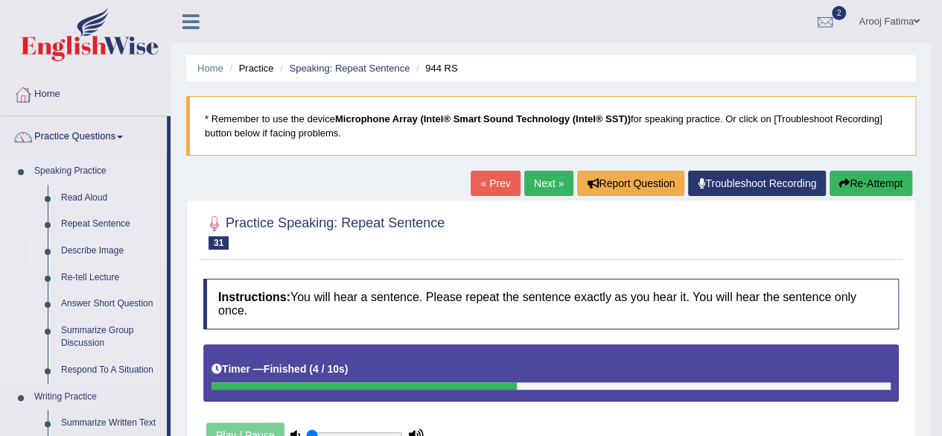
click at [89, 251] on link "Describe Image" at bounding box center [110, 251] width 112 height 27
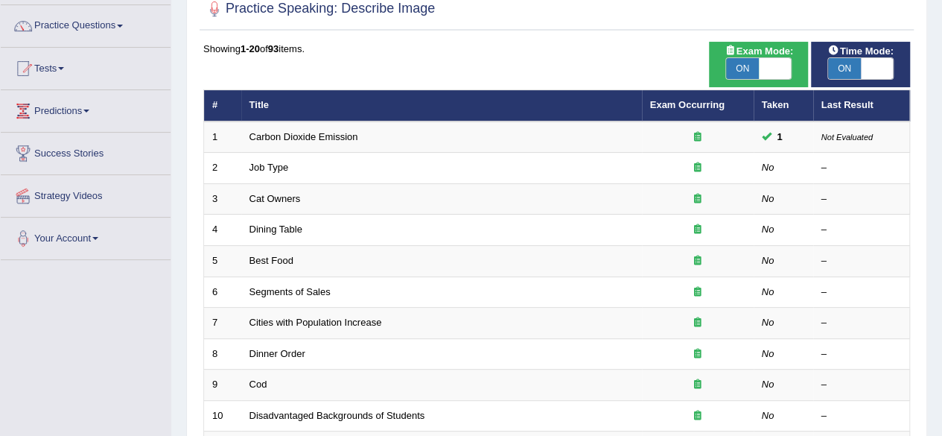
scroll to position [151, 0]
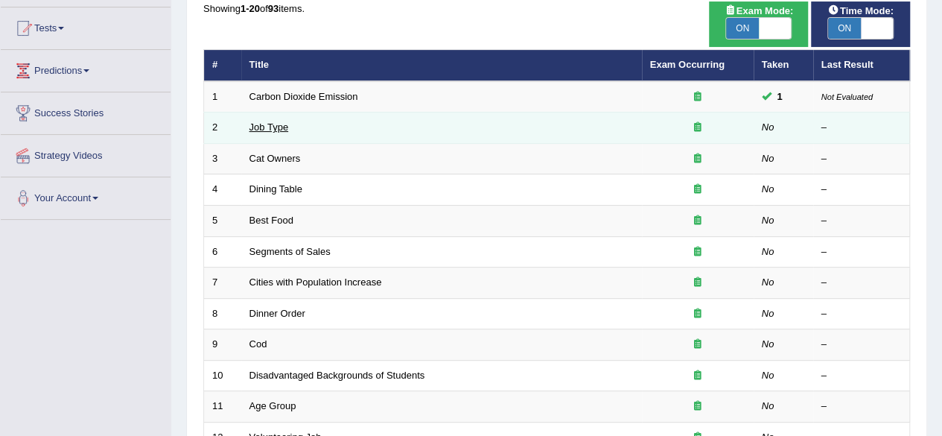
click at [277, 124] on link "Job Type" at bounding box center [269, 126] width 39 height 11
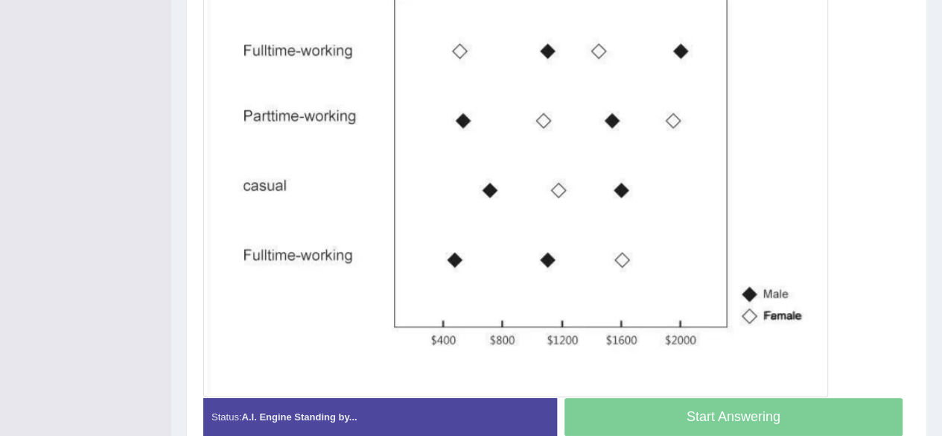
scroll to position [491, 0]
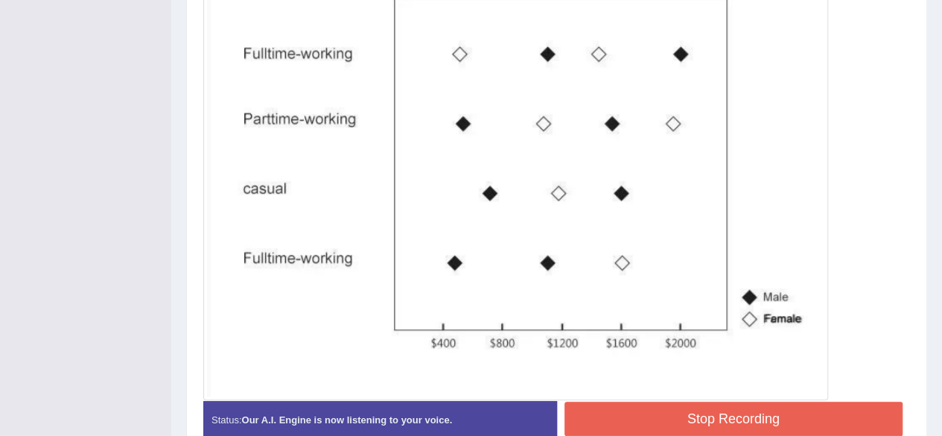
click at [736, 412] on button "Stop Recording" at bounding box center [734, 418] width 339 height 34
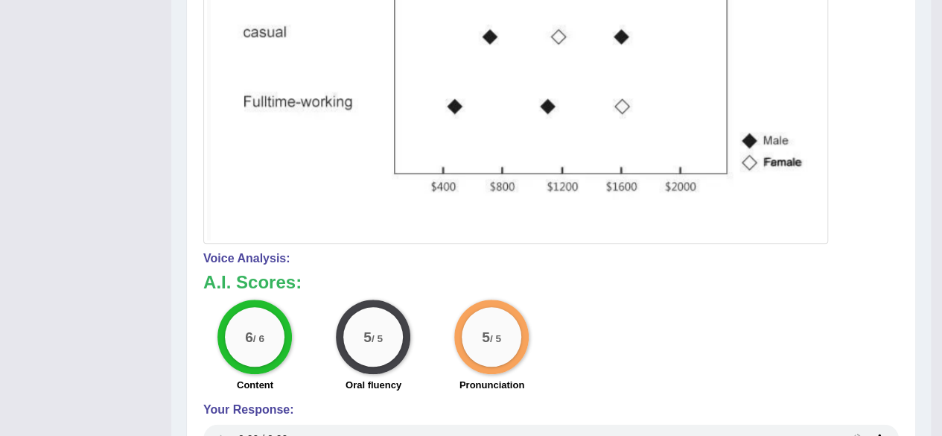
scroll to position [723, 0]
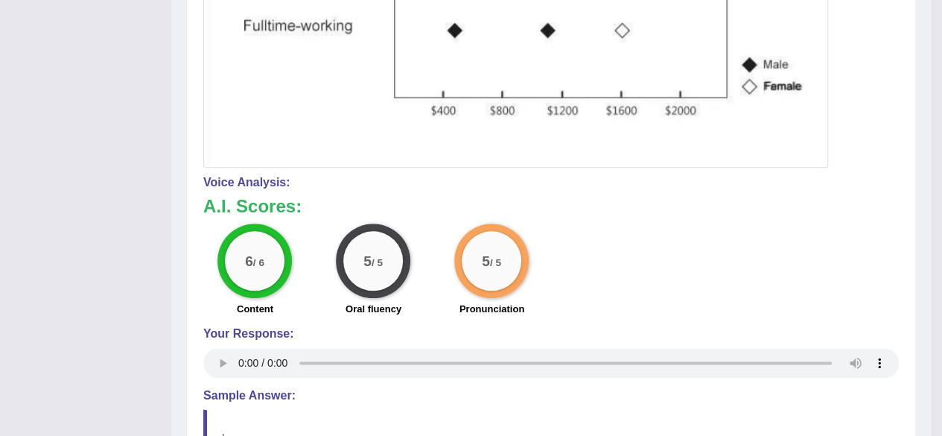
click at [636, 290] on div "6 / 6 Content 5 / 5 Oral fluency 5 / 5 Pronunciation" at bounding box center [551, 271] width 711 height 96
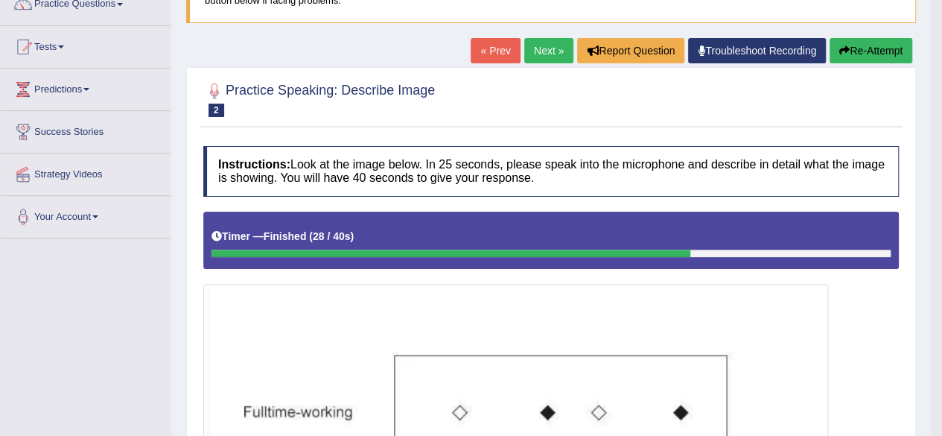
scroll to position [98, 0]
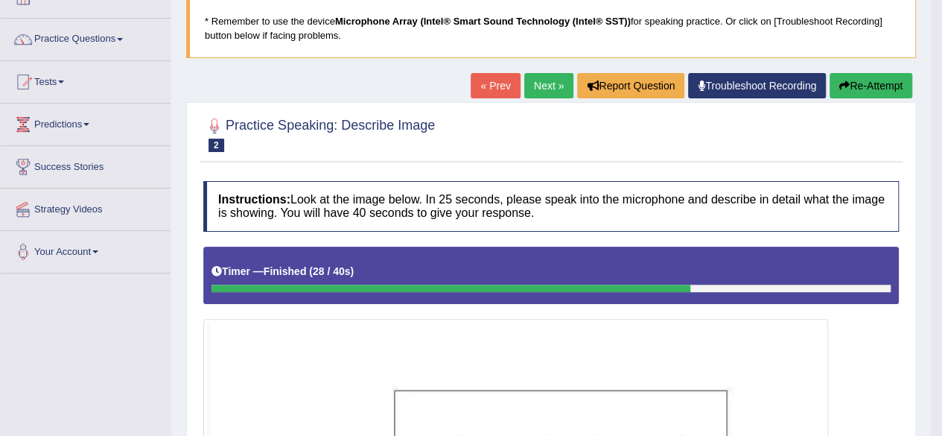
click at [547, 77] on link "Next »" at bounding box center [548, 85] width 49 height 25
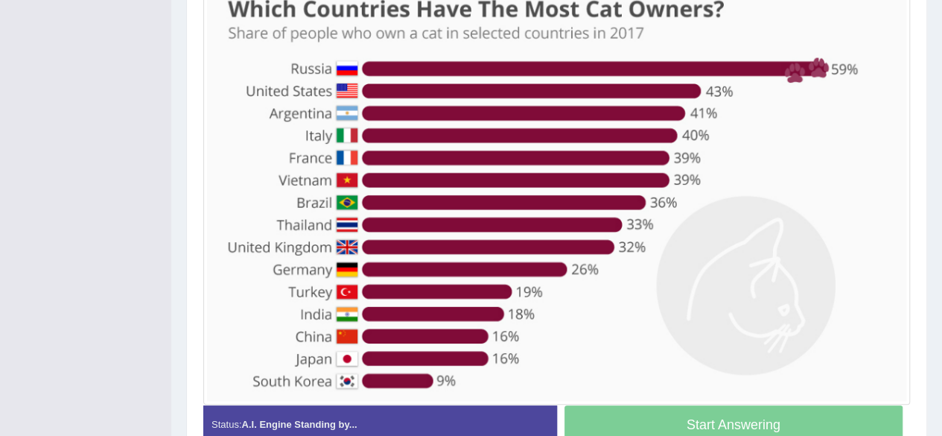
scroll to position [438, 0]
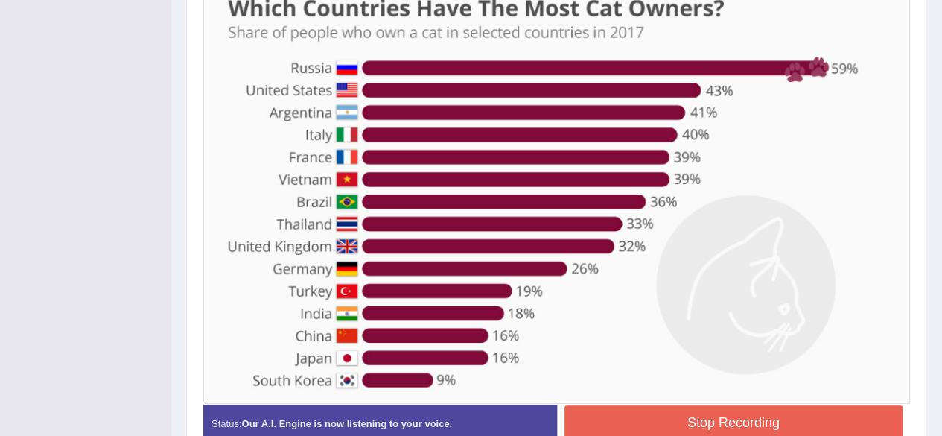
click at [757, 404] on div "Start Answering" at bounding box center [734, 404] width 354 height 1
click at [745, 414] on button "Stop Recording" at bounding box center [734, 422] width 339 height 34
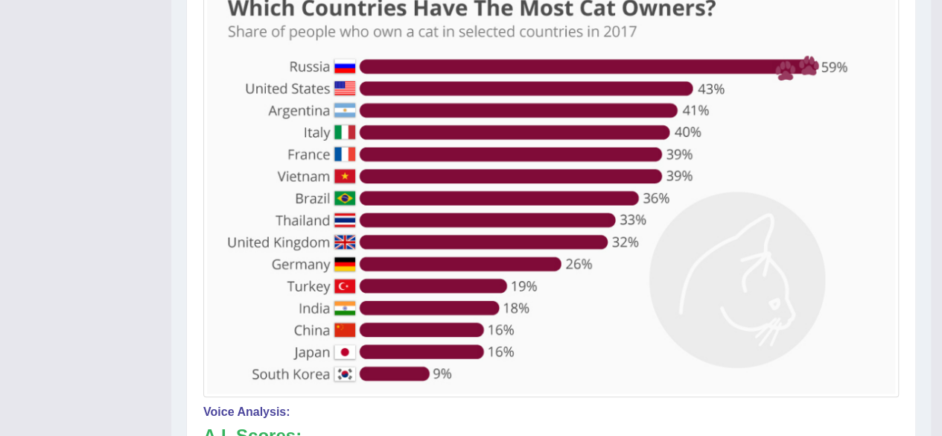
drag, startPoint x: 949, startPoint y: 202, endPoint x: 953, endPoint y: 301, distance: 99.1
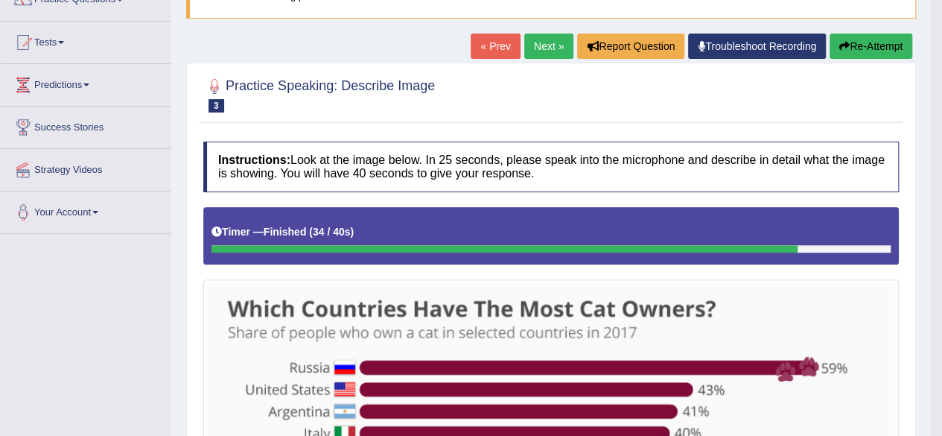
scroll to position [0, 0]
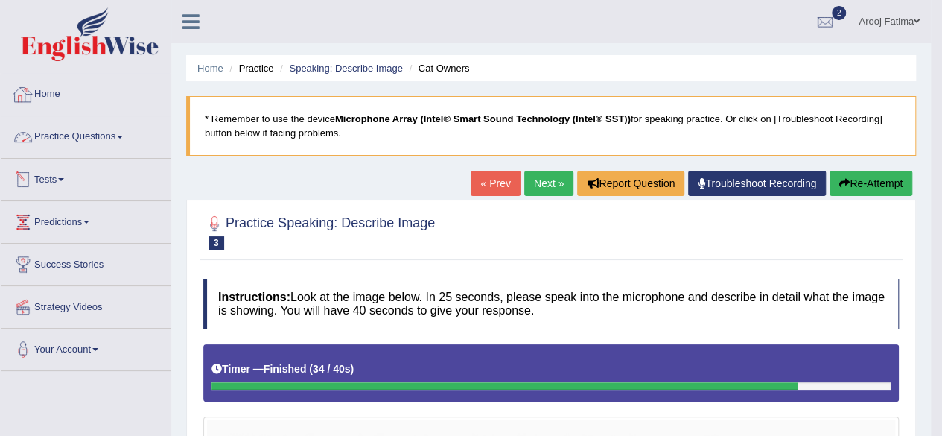
click at [107, 129] on link "Practice Questions" at bounding box center [86, 134] width 170 height 37
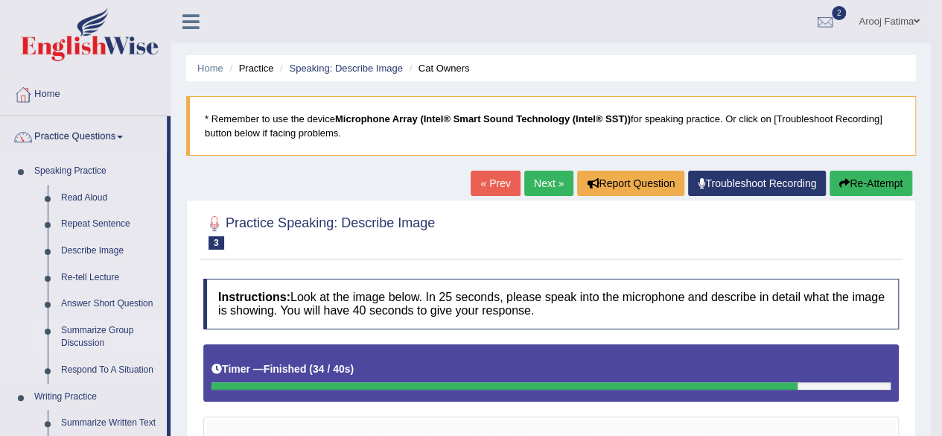
click at [95, 331] on link "Summarize Group Discussion" at bounding box center [110, 336] width 112 height 39
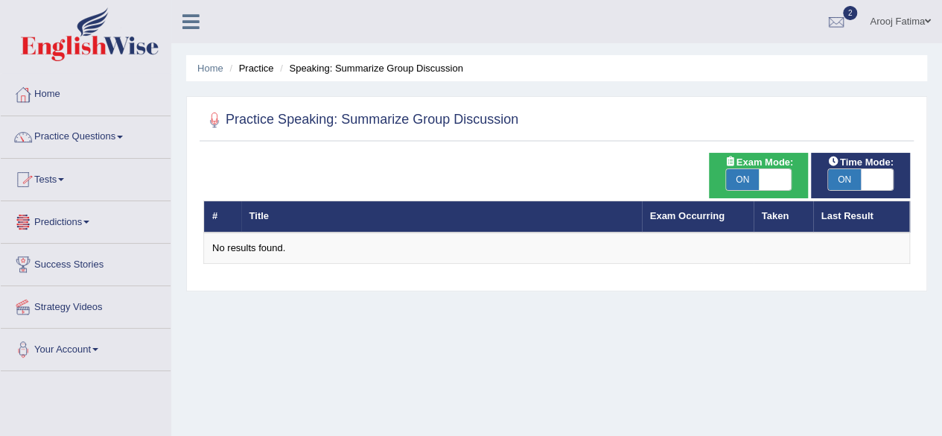
click at [105, 139] on link "Practice Questions" at bounding box center [86, 134] width 170 height 37
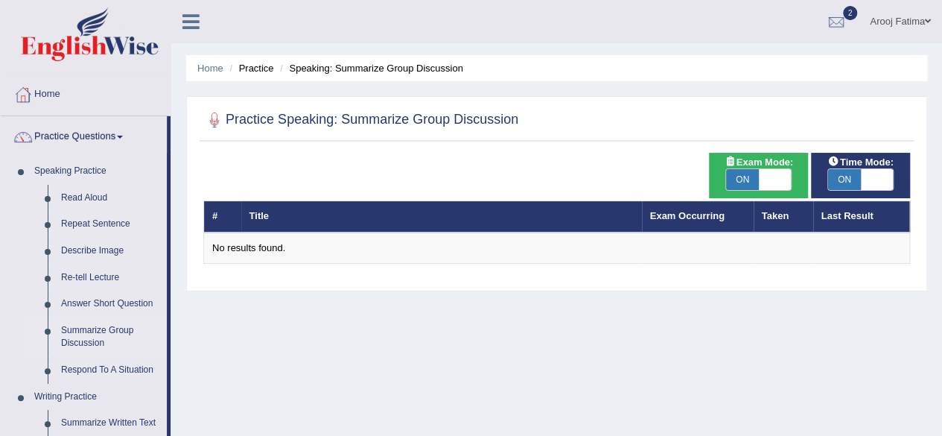
click at [81, 339] on link "Summarize Group Discussion" at bounding box center [110, 336] width 112 height 39
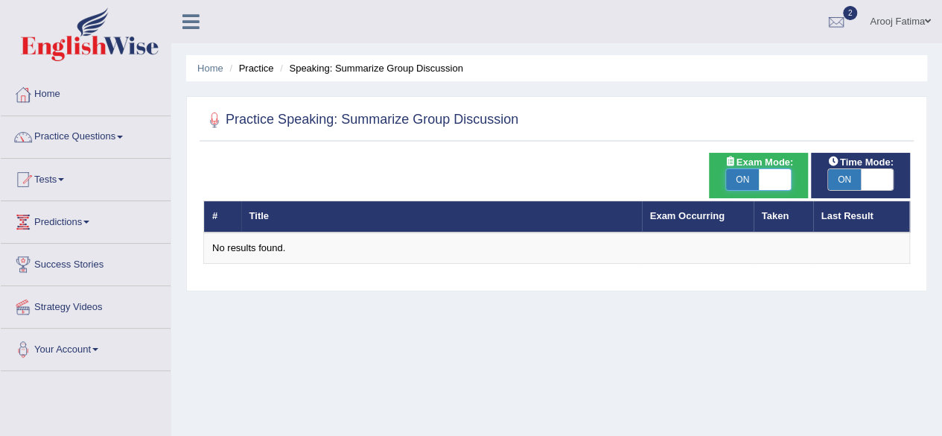
click at [779, 178] on span at bounding box center [775, 179] width 33 height 21
checkbox input "false"
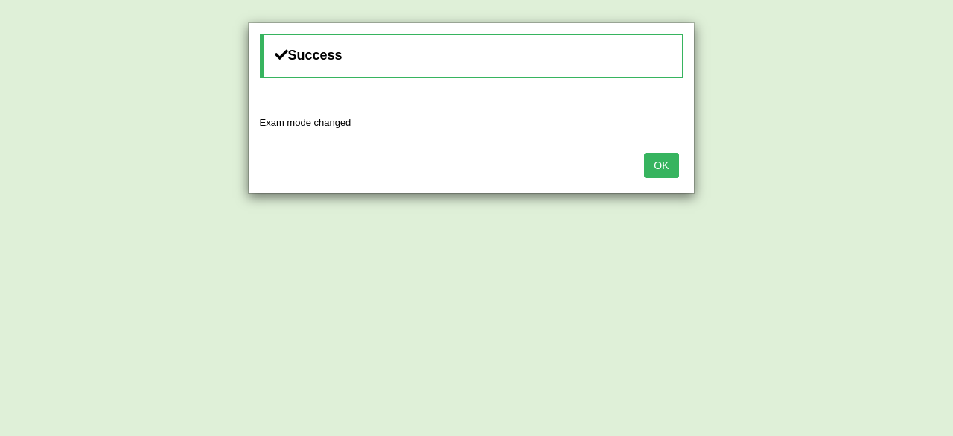
click at [657, 169] on button "OK" at bounding box center [661, 165] width 34 height 25
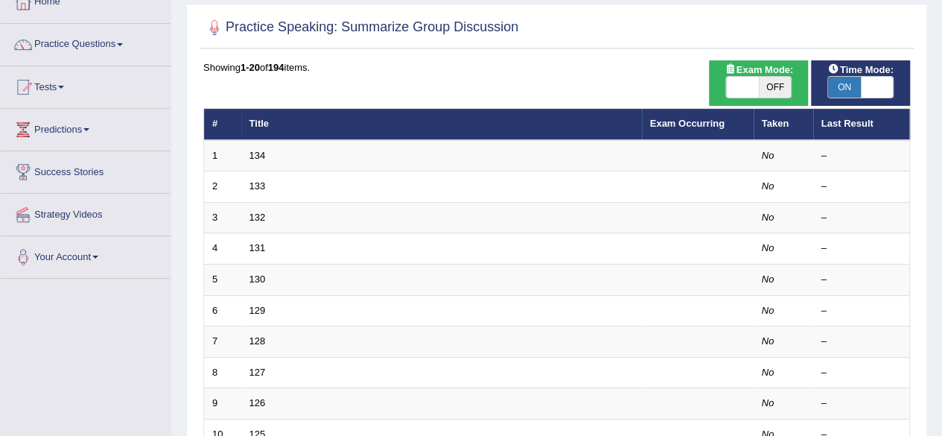
scroll to position [96, 0]
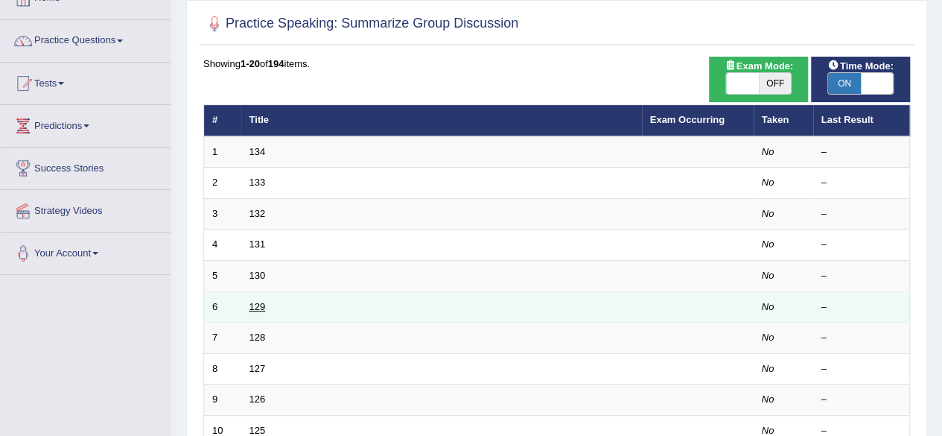
click at [256, 304] on link "129" at bounding box center [258, 306] width 16 height 11
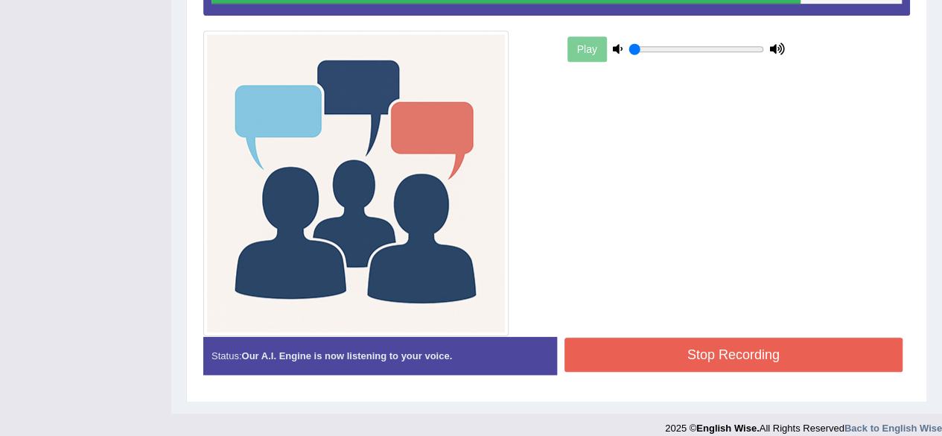
scroll to position [397, 0]
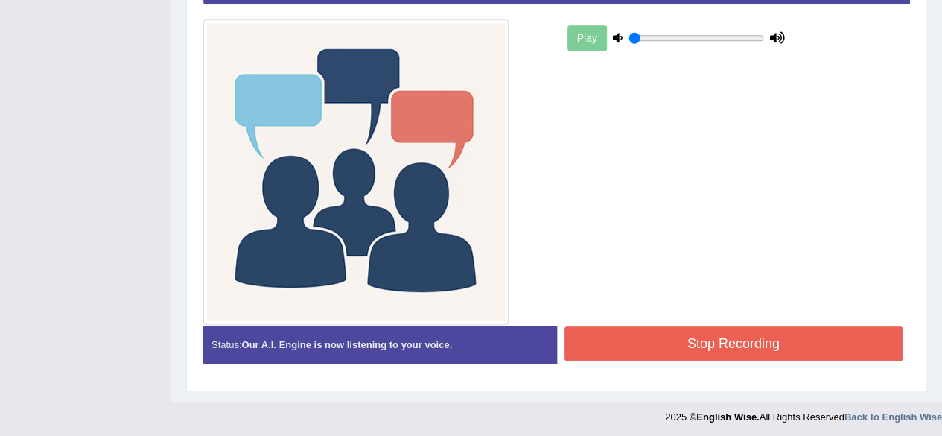
click at [749, 355] on button "Stop Recording" at bounding box center [734, 343] width 339 height 34
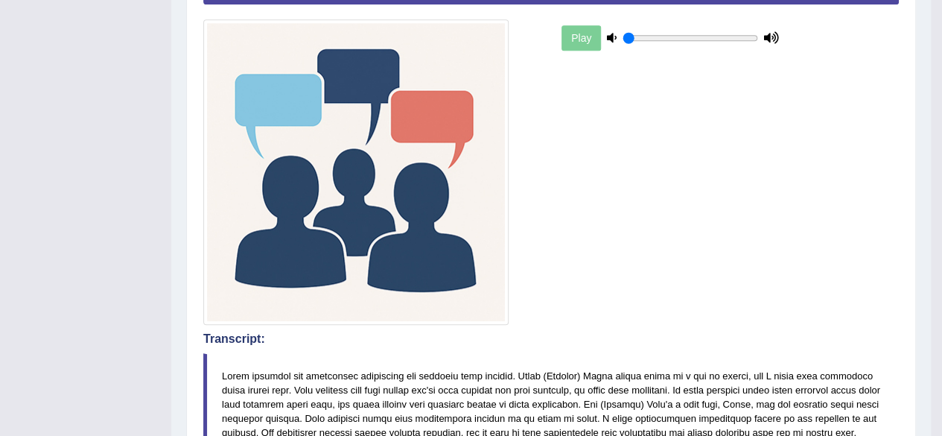
drag, startPoint x: 948, startPoint y: 200, endPoint x: 953, endPoint y: 311, distance: 111.1
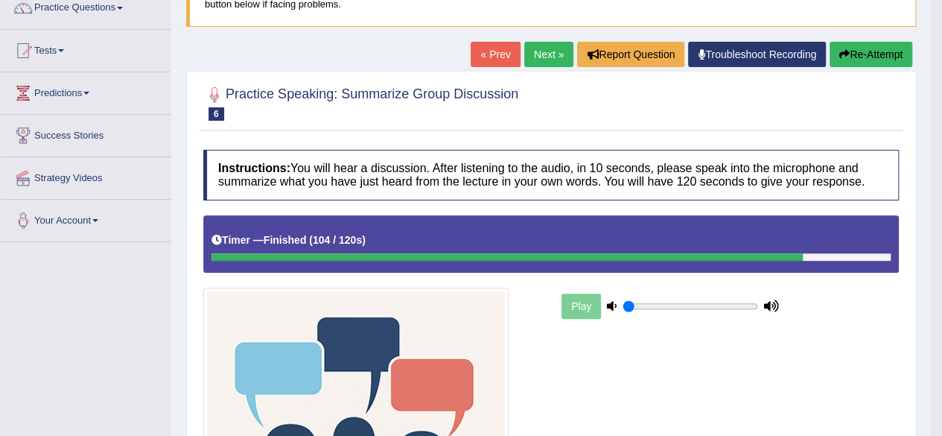
scroll to position [0, 0]
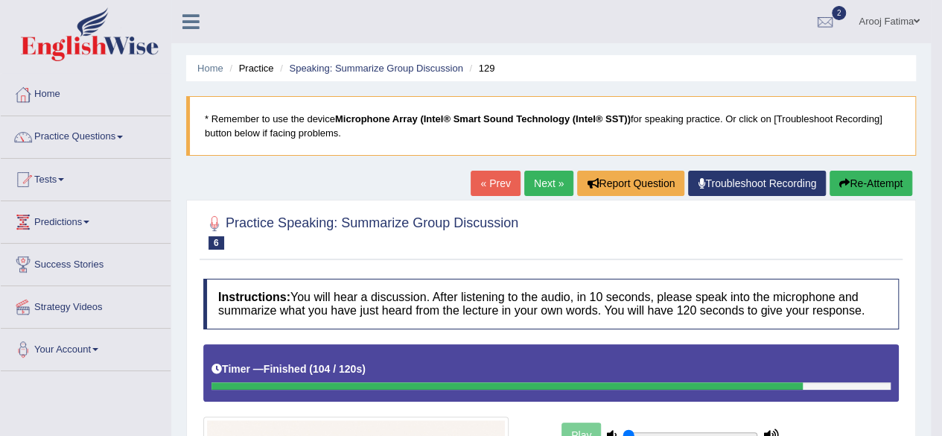
click at [45, 170] on link "Tests" at bounding box center [86, 177] width 170 height 37
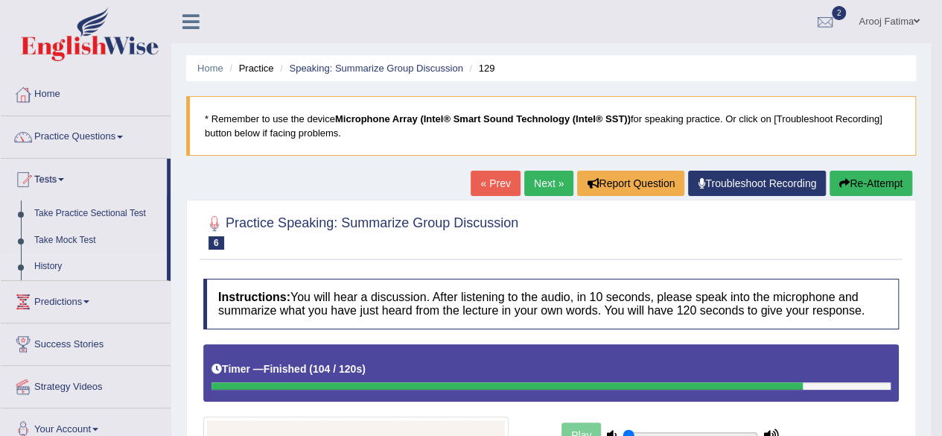
click at [51, 260] on link "History" at bounding box center [97, 266] width 139 height 27
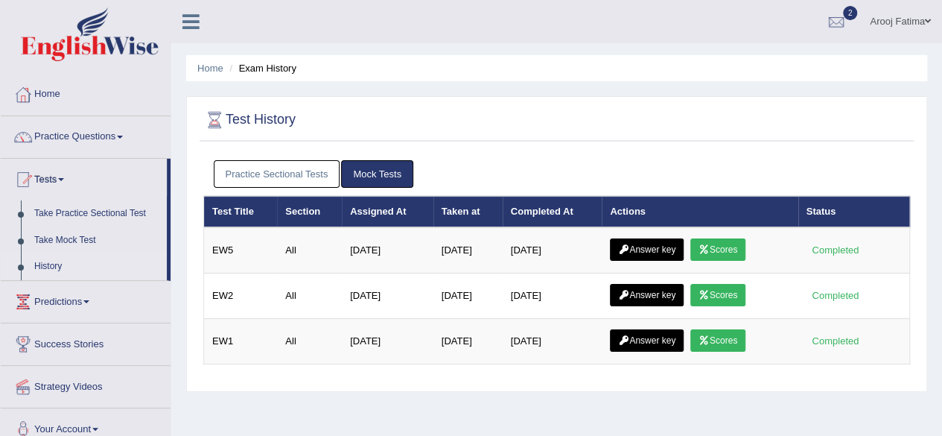
click at [117, 130] on link "Practice Questions" at bounding box center [86, 134] width 170 height 37
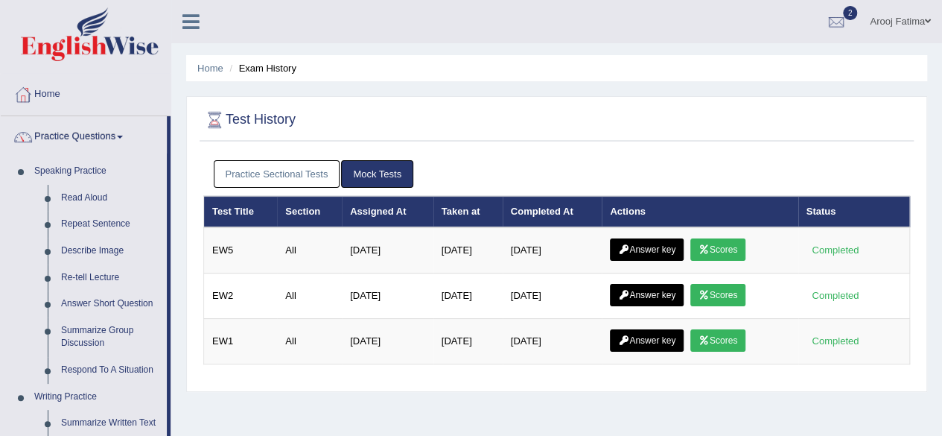
click at [174, 207] on div "Home Exam History Test History Practice Sectional Tests Mock Tests Test Title S…" at bounding box center [556, 372] width 771 height 745
click at [123, 138] on span at bounding box center [120, 137] width 6 height 3
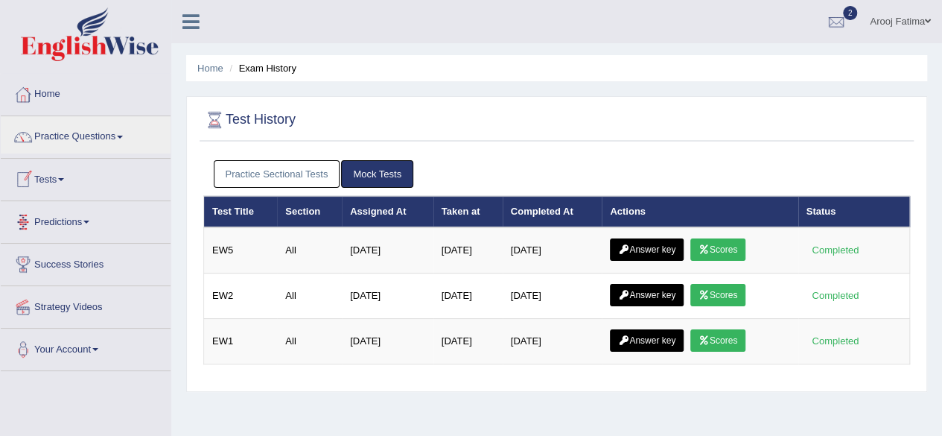
click at [65, 181] on link "Tests" at bounding box center [86, 177] width 170 height 37
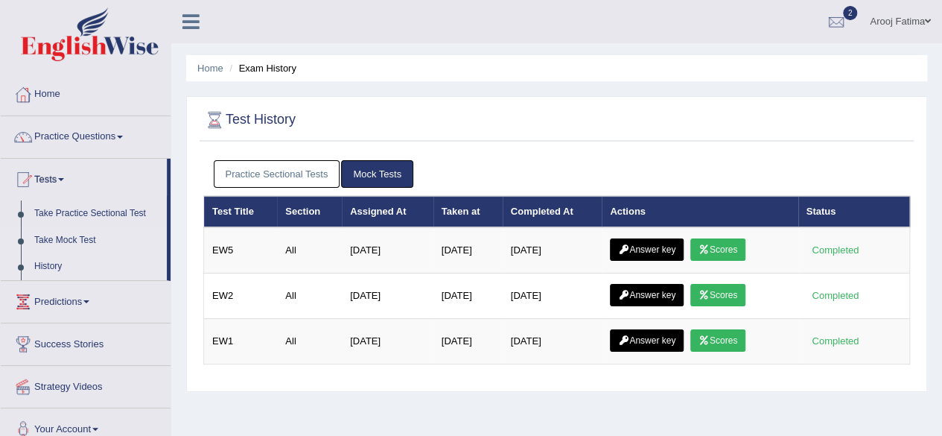
click at [55, 230] on link "Take Mock Test" at bounding box center [97, 240] width 139 height 27
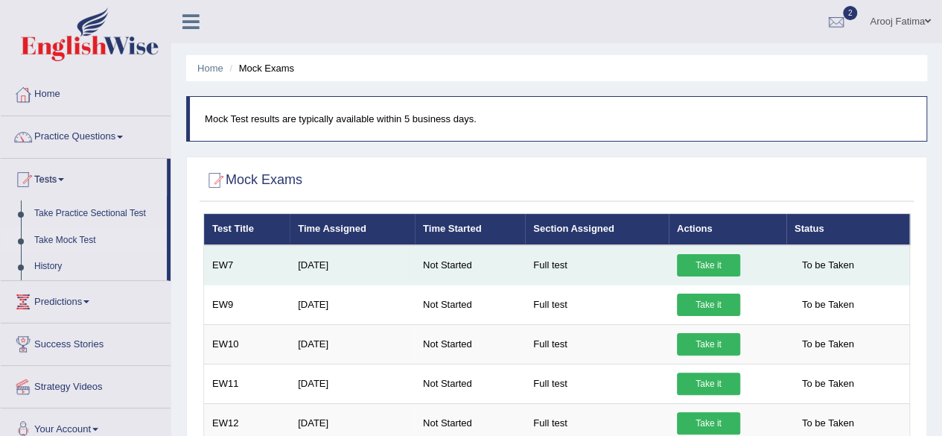
click at [715, 260] on link "Take it" at bounding box center [708, 265] width 63 height 22
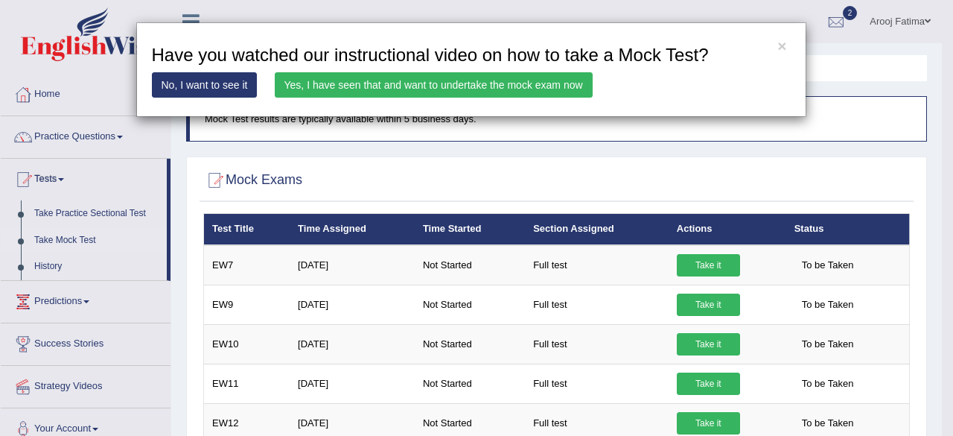
click at [442, 81] on link "Yes, I have seen that and want to undertake the mock exam now" at bounding box center [434, 84] width 318 height 25
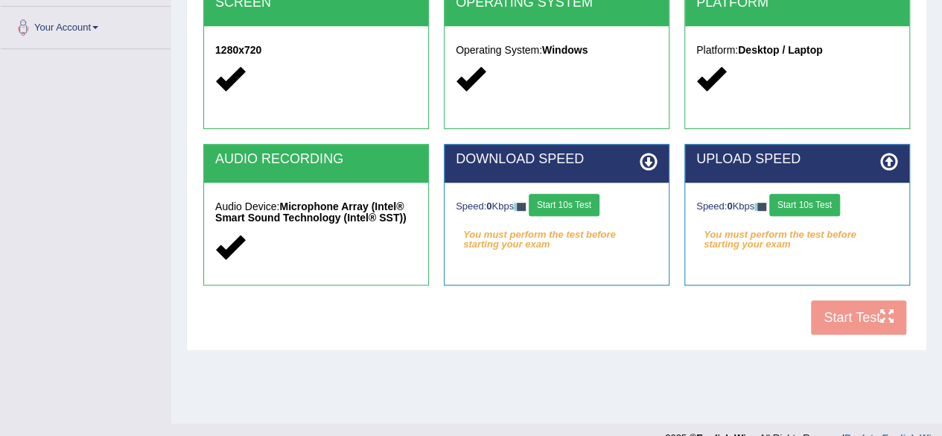
scroll to position [346, 0]
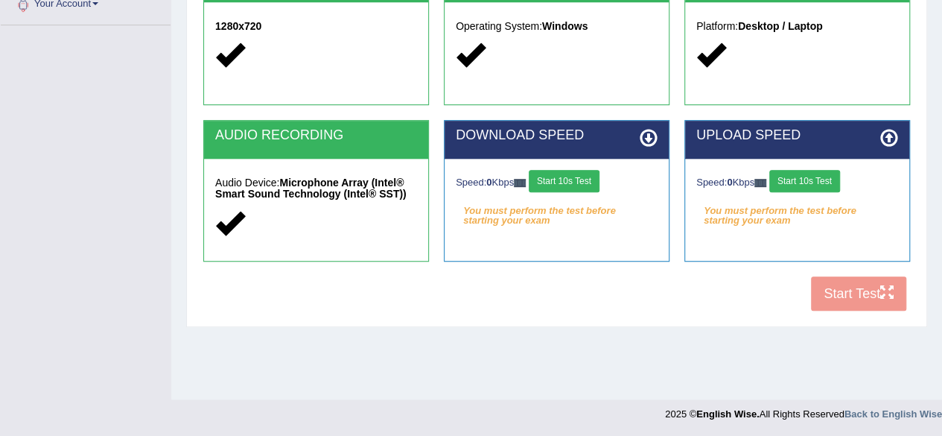
click at [564, 183] on button "Start 10s Test" at bounding box center [564, 181] width 71 height 22
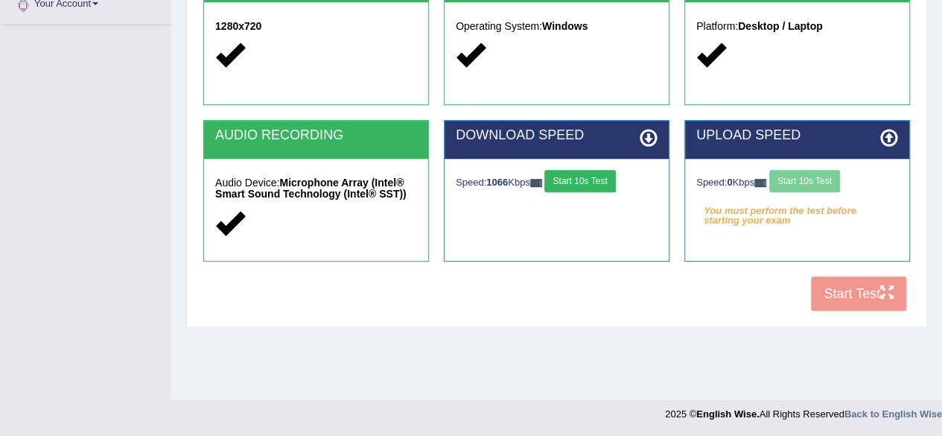
click at [794, 180] on div "Speed: 0 Kbps Start 10s Test" at bounding box center [797, 183] width 202 height 26
click at [795, 184] on button "Start 10s Test" at bounding box center [804, 181] width 71 height 22
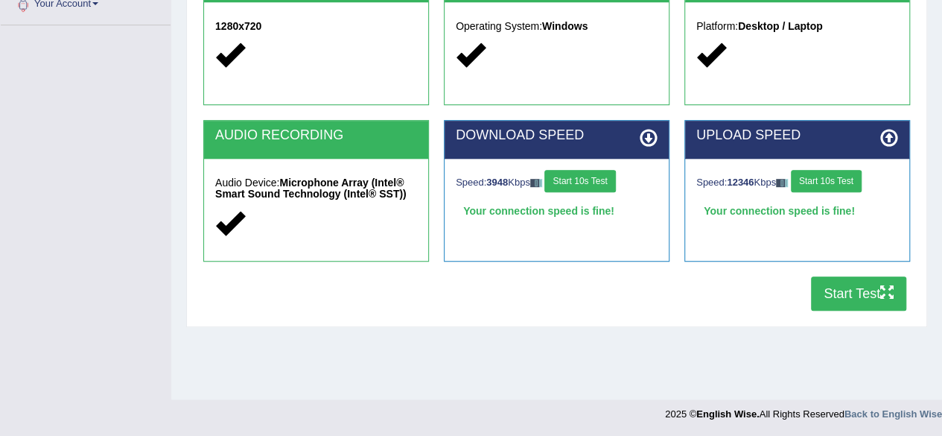
click at [849, 302] on button "Start Test" at bounding box center [858, 293] width 95 height 34
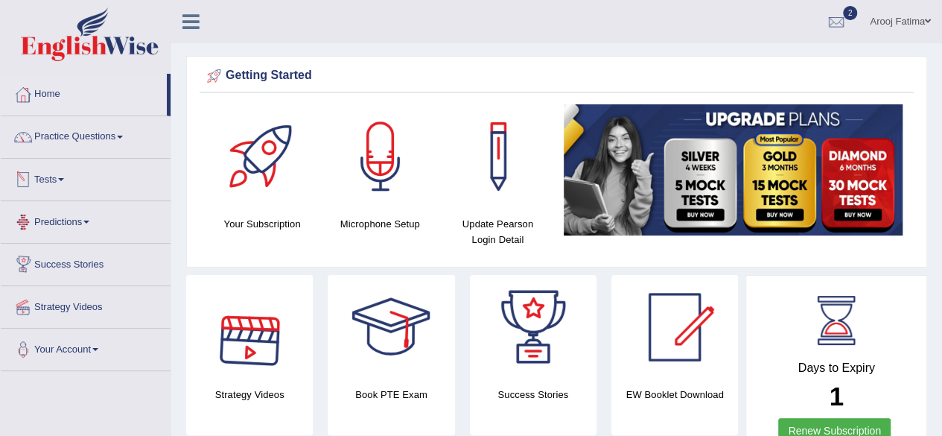
click at [58, 171] on link "Tests" at bounding box center [86, 177] width 170 height 37
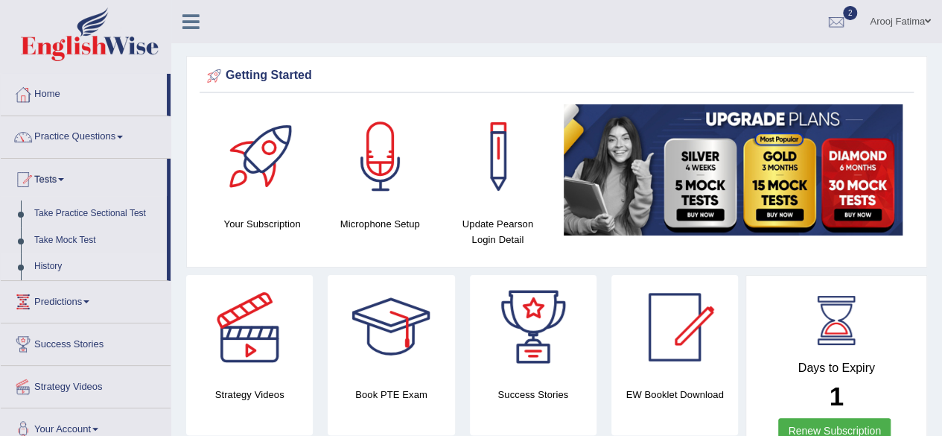
click at [55, 263] on link "History" at bounding box center [97, 266] width 139 height 27
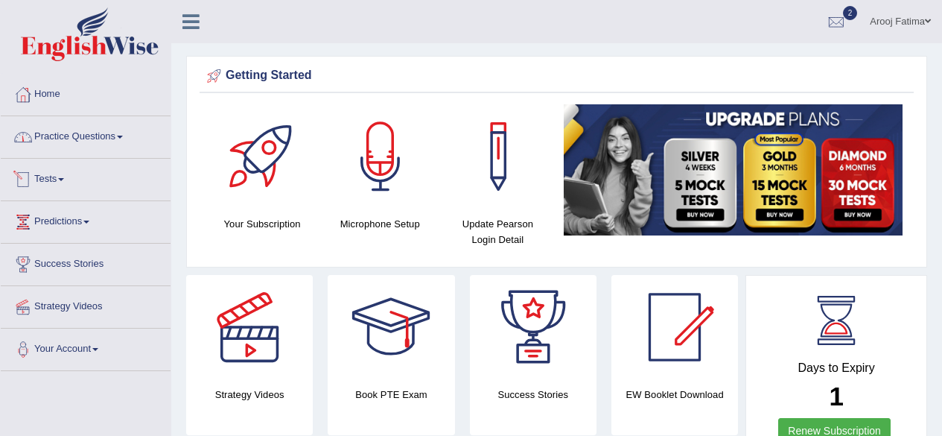
click at [57, 175] on link "Tests" at bounding box center [86, 177] width 170 height 37
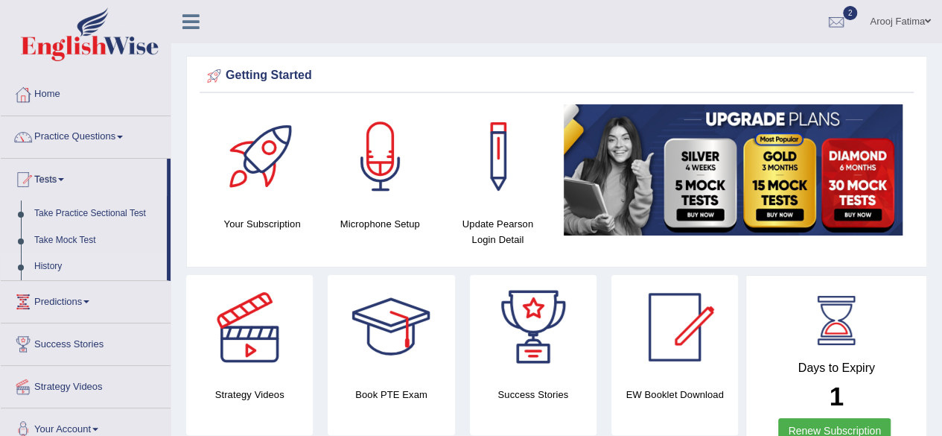
click at [51, 261] on link "History" at bounding box center [97, 266] width 139 height 27
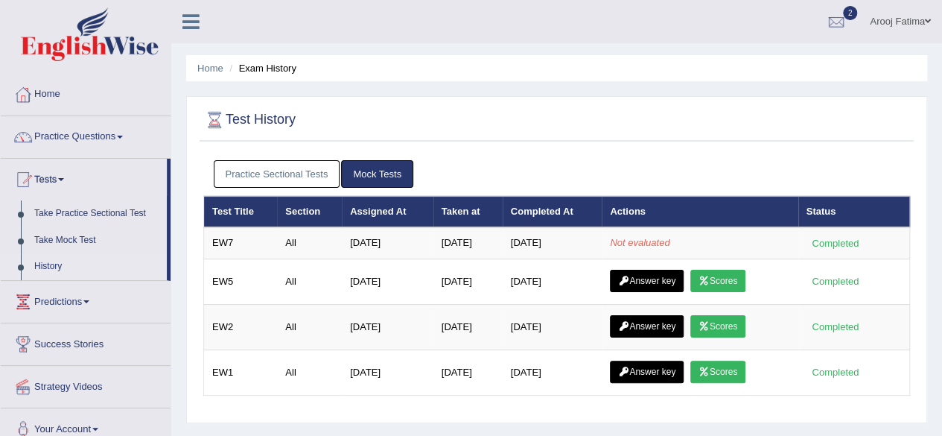
click at [329, 11] on div "Arooj Fatima Toggle navigation Username: arooj Access Type: Online Subscription…" at bounding box center [556, 21] width 771 height 43
click at [170, 61] on div at bounding box center [85, 36] width 171 height 73
click at [116, 136] on link "Practice Questions" at bounding box center [86, 134] width 170 height 37
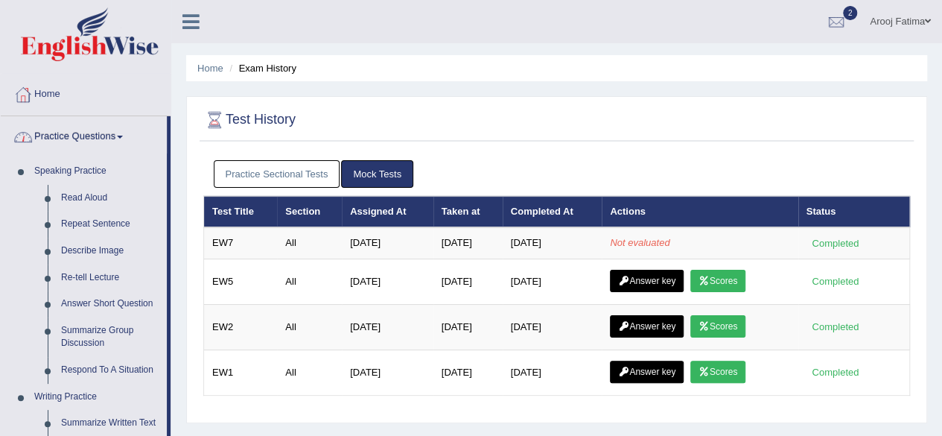
click at [110, 136] on link "Practice Questions" at bounding box center [84, 134] width 166 height 37
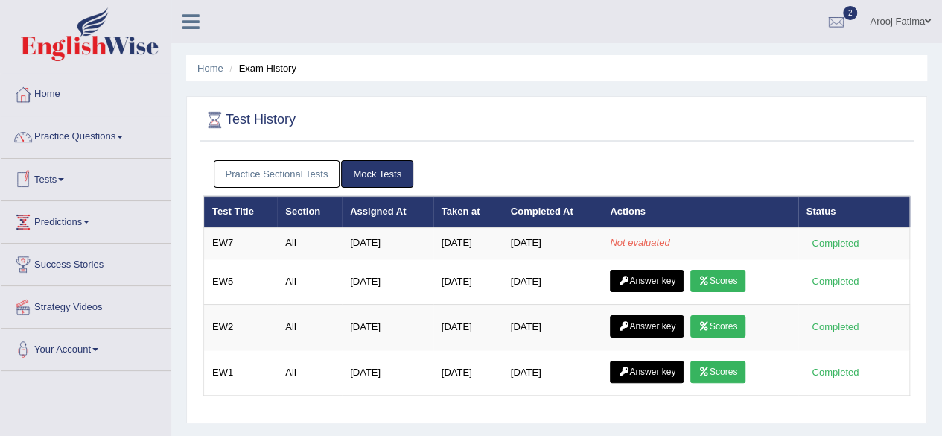
click at [69, 181] on link "Tests" at bounding box center [86, 177] width 170 height 37
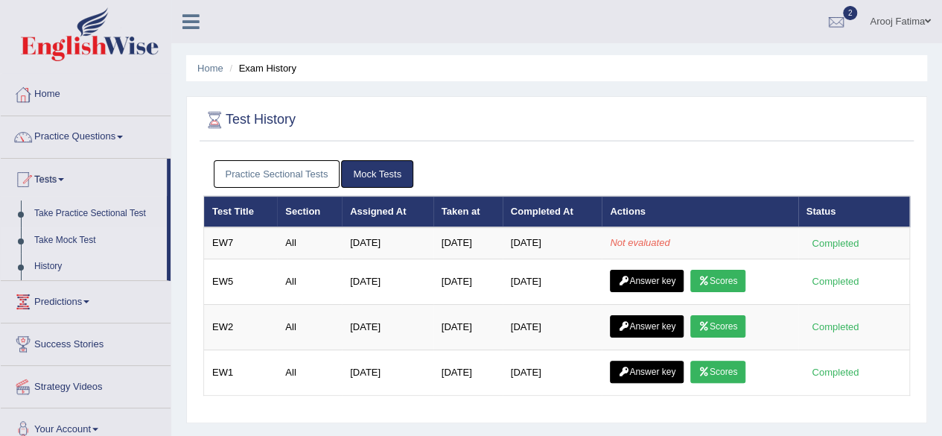
click at [69, 238] on link "Take Mock Test" at bounding box center [97, 240] width 139 height 27
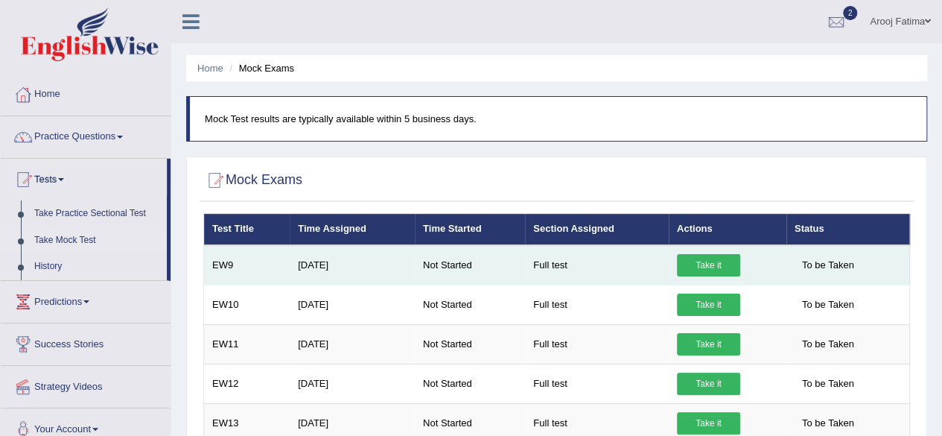
click at [708, 260] on link "Take it" at bounding box center [708, 265] width 63 height 22
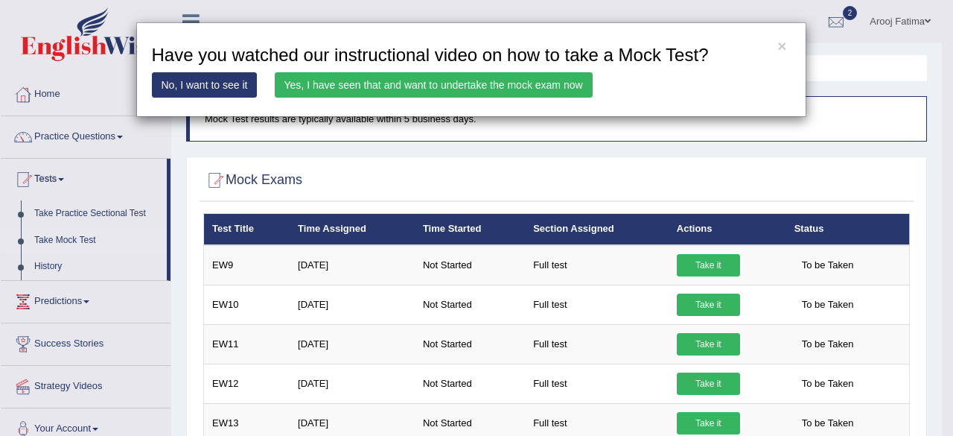
click at [396, 86] on link "Yes, I have seen that and want to undertake the mock exam now" at bounding box center [434, 84] width 318 height 25
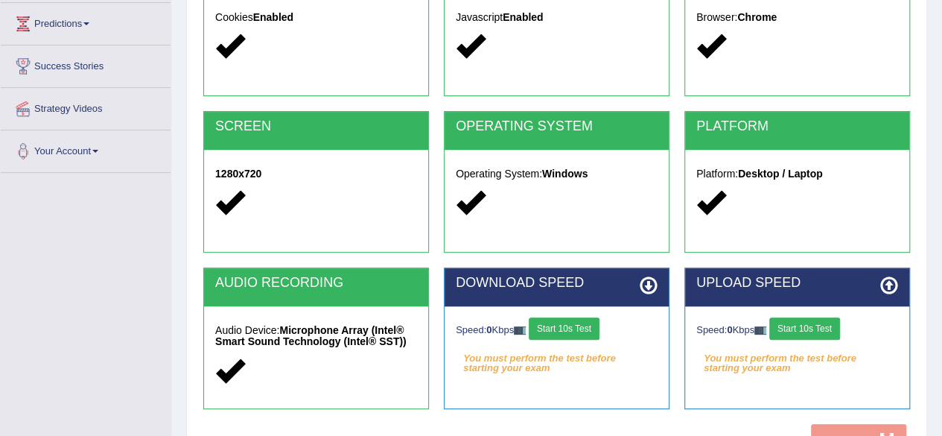
scroll to position [346, 0]
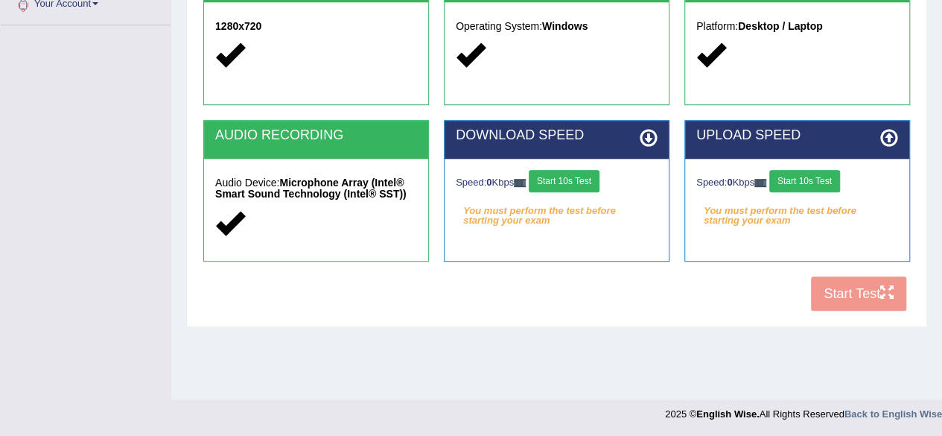
click at [563, 177] on button "Start 10s Test" at bounding box center [564, 181] width 71 height 22
click at [809, 175] on button "Start 10s Test" at bounding box center [804, 181] width 71 height 22
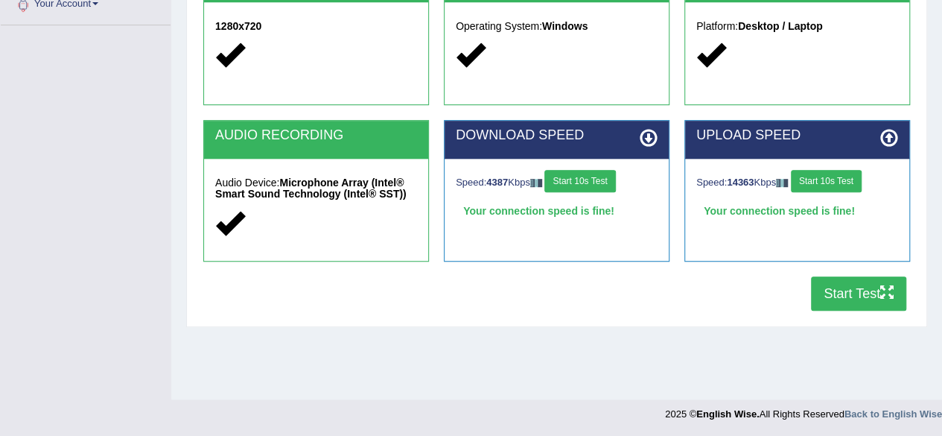
click at [880, 288] on button "Start Test" at bounding box center [858, 293] width 95 height 34
